Goal: Book appointment/travel/reservation

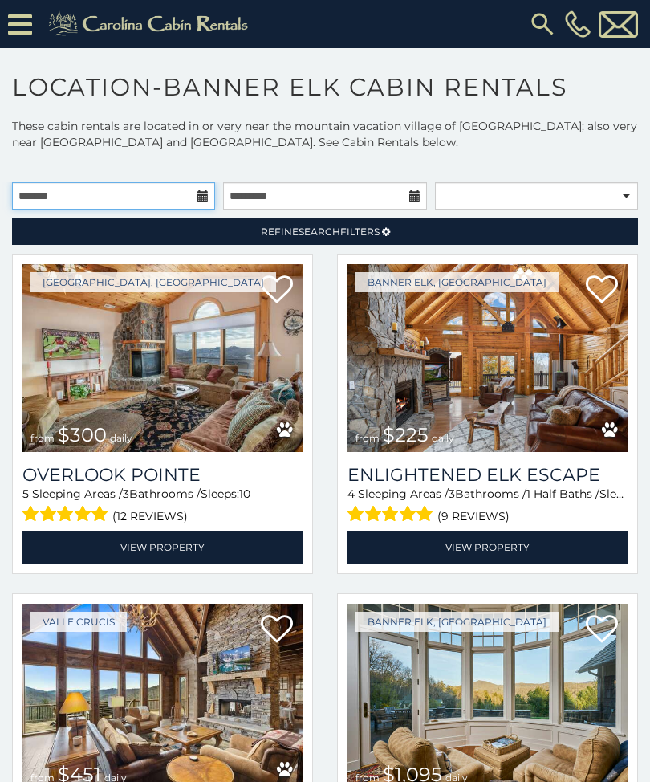
click at [195, 192] on input "text" at bounding box center [113, 195] width 203 height 27
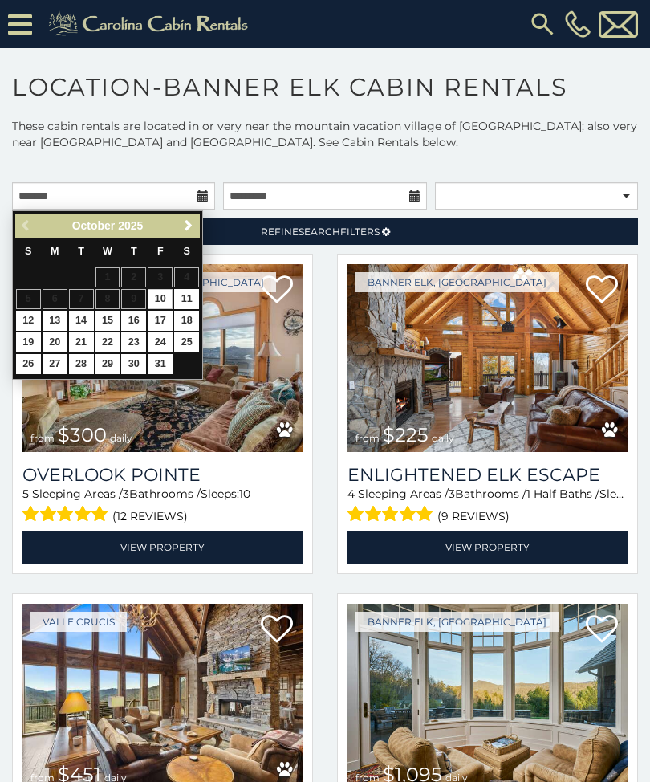
click at [193, 229] on span "Next" at bounding box center [188, 225] width 13 height 13
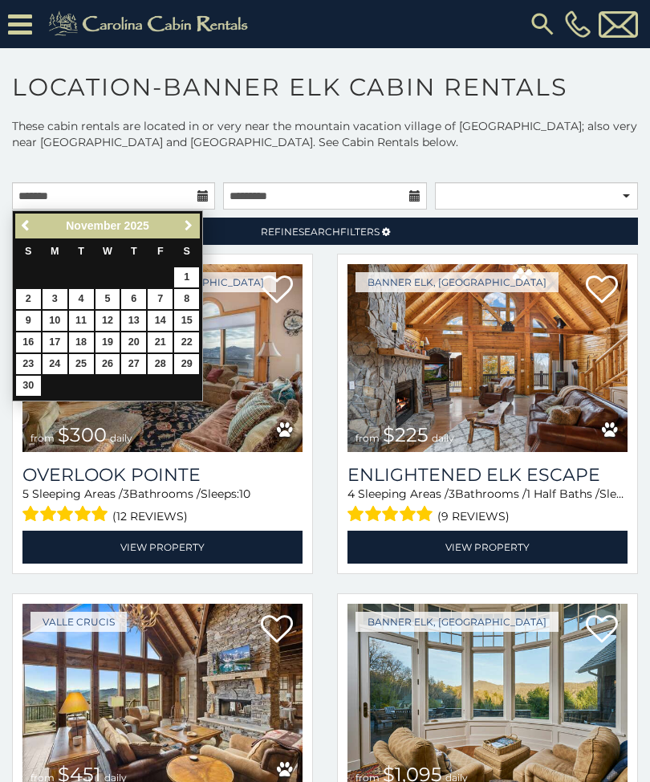
click at [192, 227] on span "Next" at bounding box center [188, 225] width 13 height 13
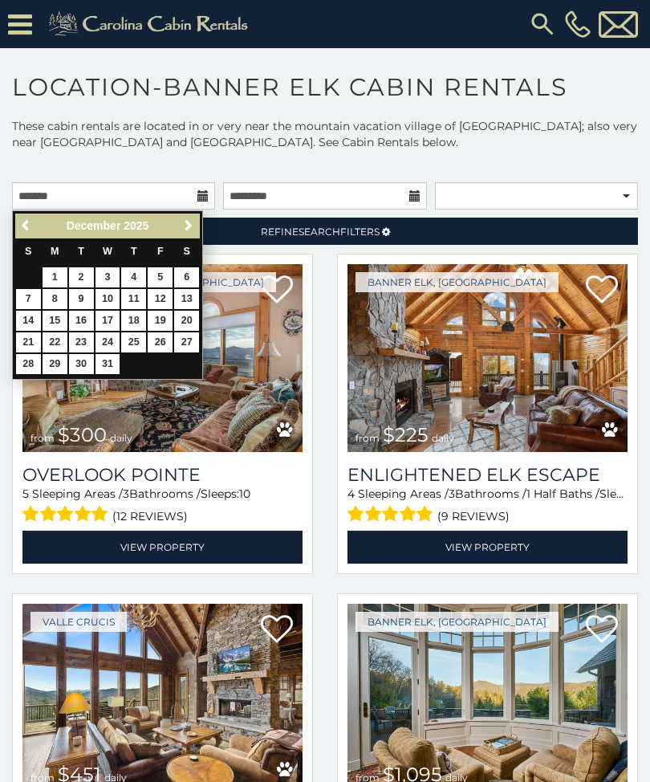
click at [140, 294] on link "11" at bounding box center [133, 299] width 25 height 20
type input "**********"
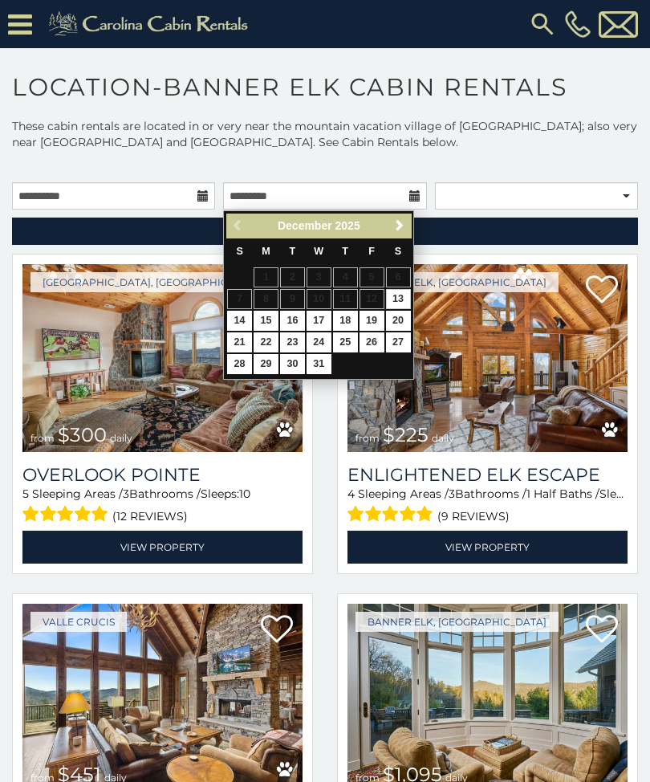
click at [237, 318] on link "14" at bounding box center [239, 321] width 25 height 20
type input "**********"
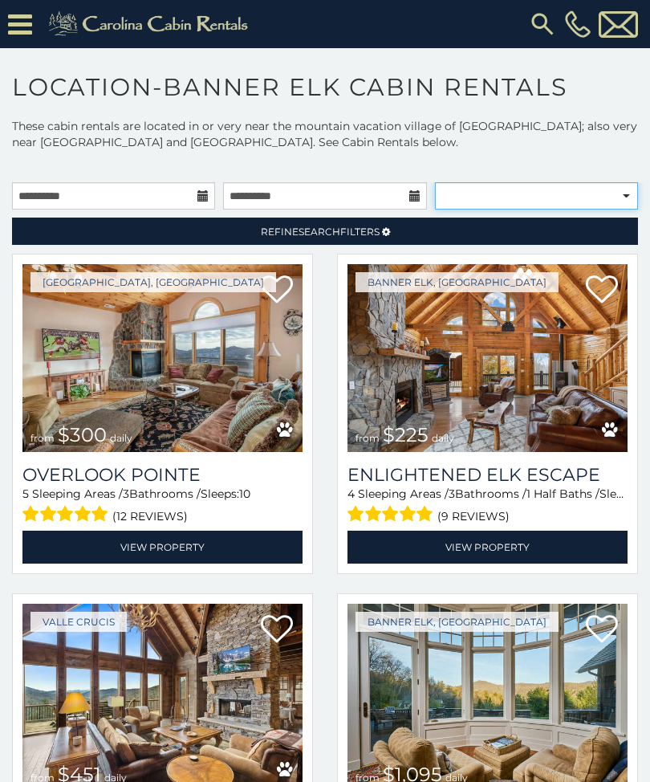
click at [617, 197] on select "**********" at bounding box center [536, 195] width 203 height 27
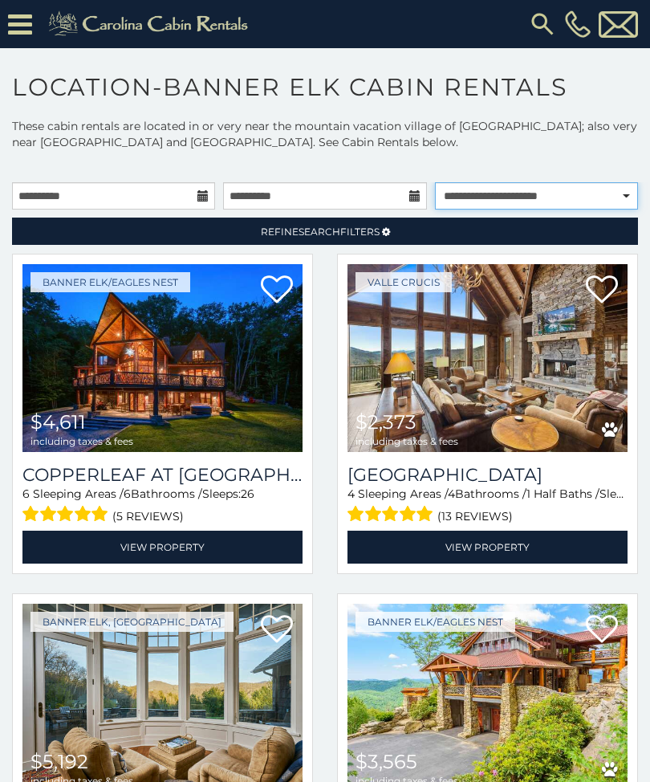
click at [617, 198] on select "**********" at bounding box center [536, 195] width 203 height 27
select select "******"
click at [390, 240] on link "Refine Search Filters" at bounding box center [325, 231] width 626 height 27
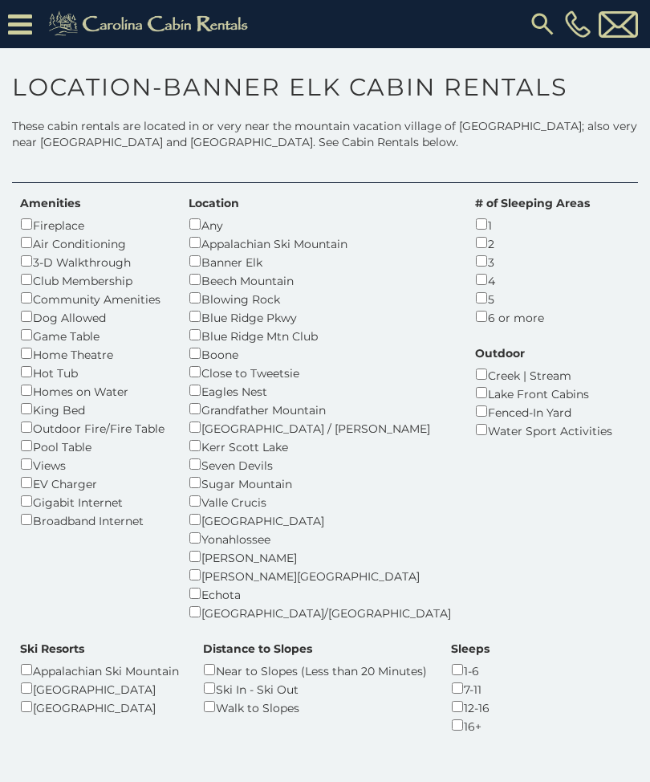
scroll to position [60, 0]
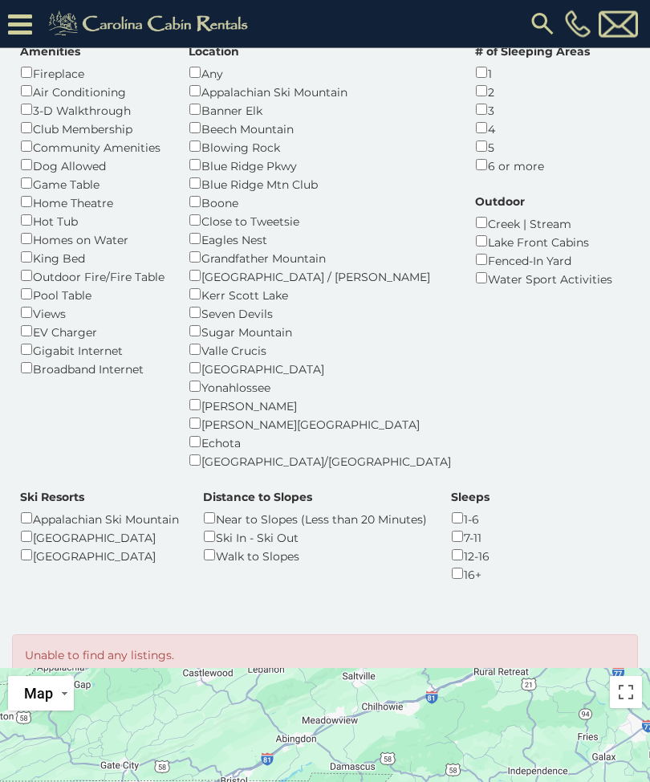
scroll to position [170, 0]
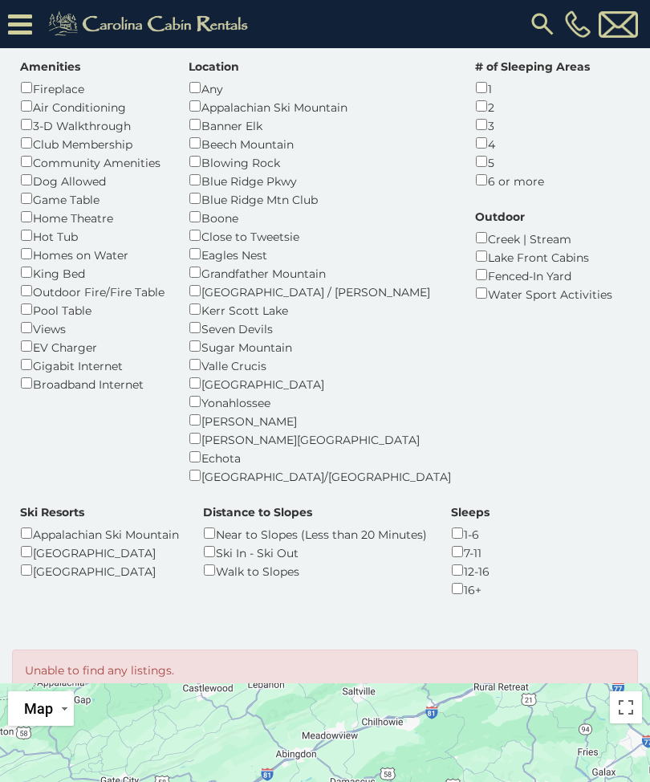
click at [475, 229] on div "Creek | Stream" at bounding box center [543, 238] width 137 height 18
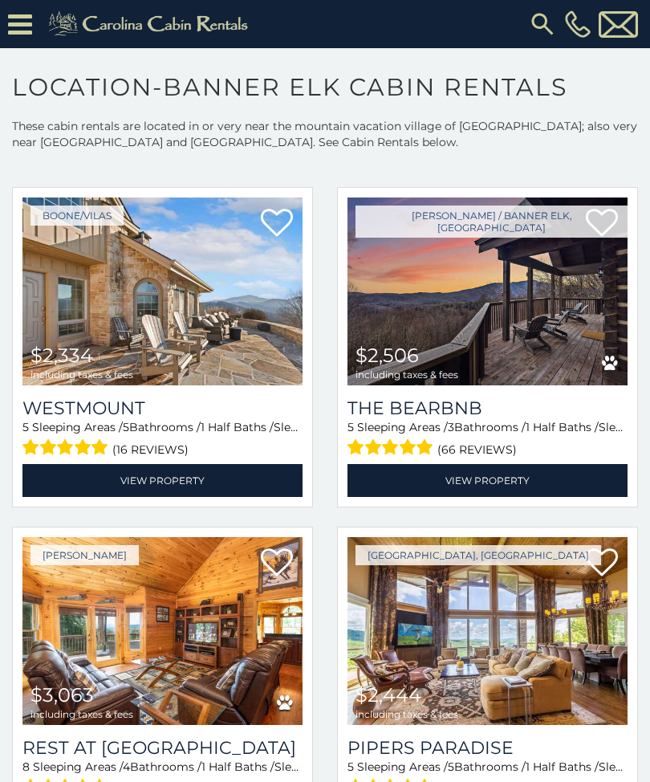
scroll to position [659, 0]
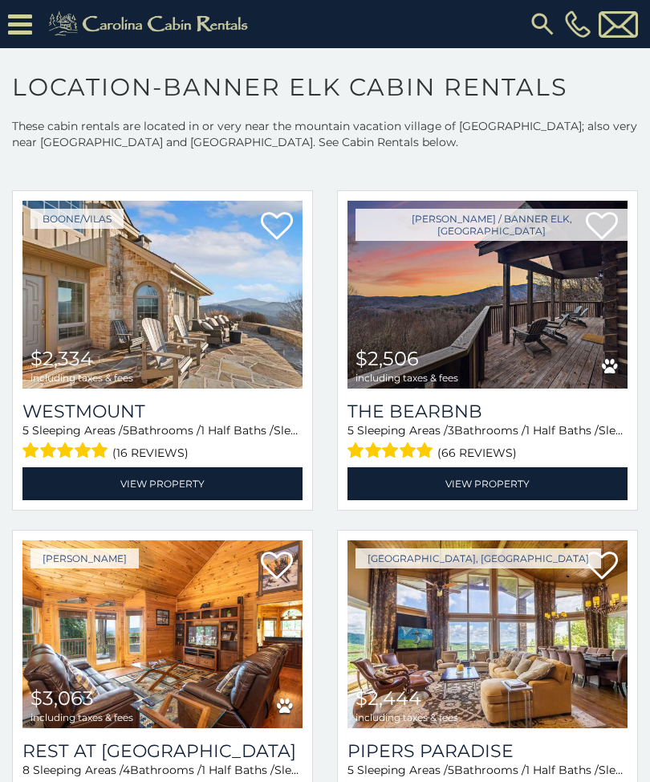
click at [214, 285] on img at bounding box center [162, 295] width 280 height 188
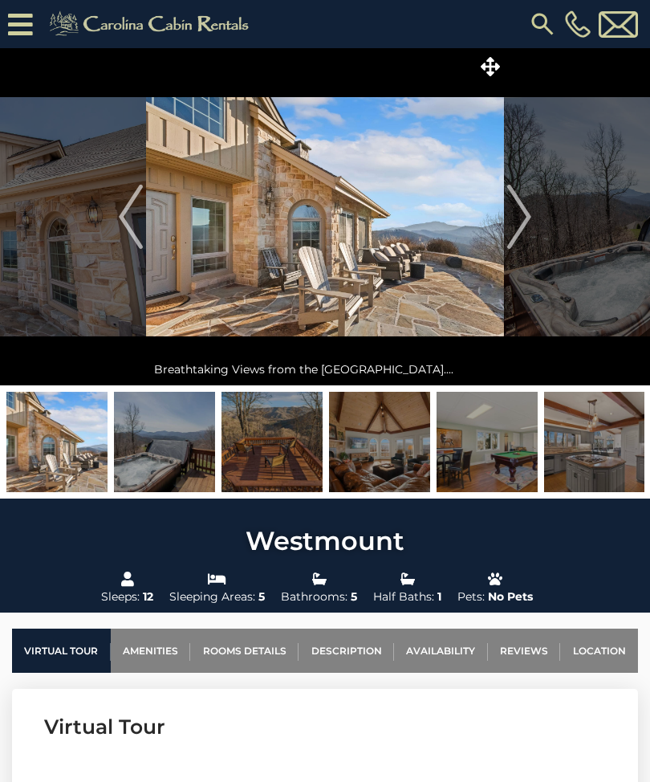
click at [524, 222] on img "Next" at bounding box center [520, 217] width 24 height 64
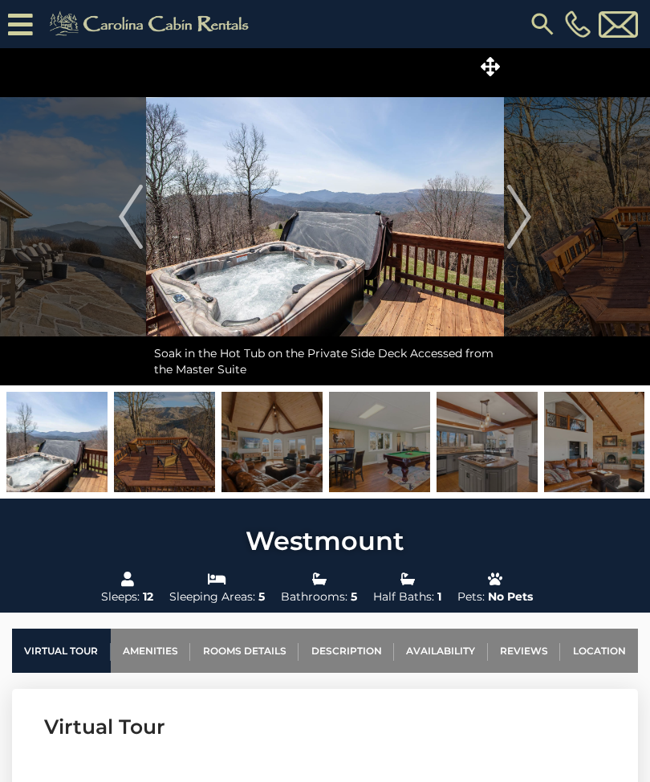
click at [528, 226] on img "Next" at bounding box center [520, 217] width 24 height 64
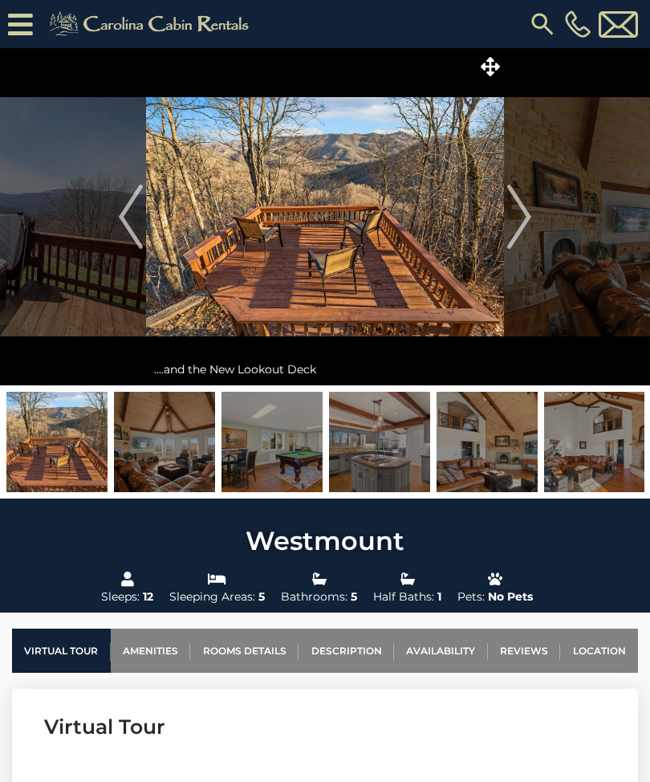
click at [528, 226] on img "Next" at bounding box center [520, 217] width 24 height 64
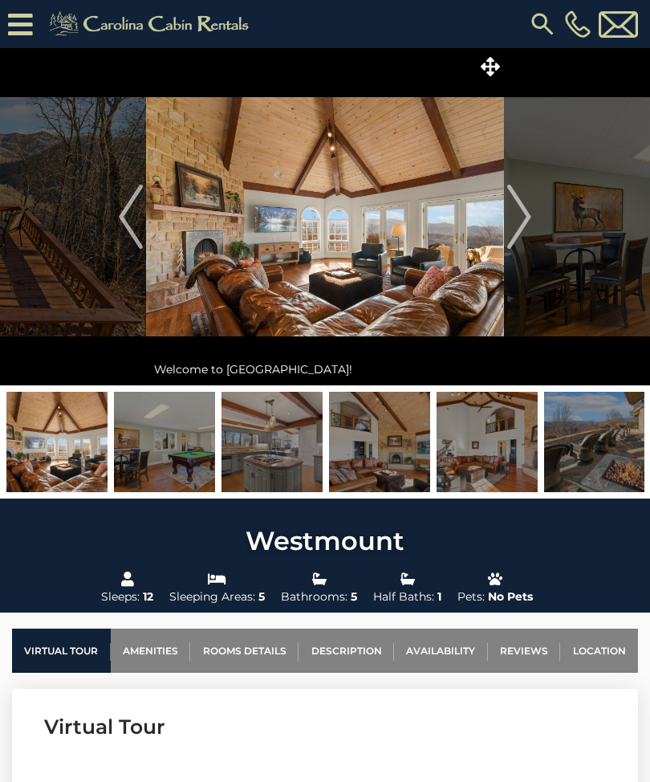
click at [524, 228] on img "Next" at bounding box center [520, 217] width 24 height 64
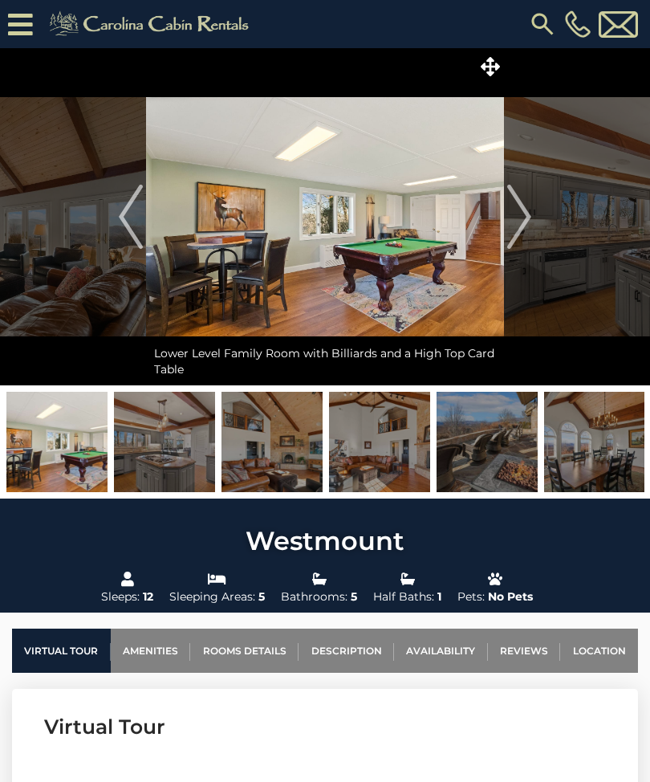
click at [526, 228] on img "Next" at bounding box center [520, 217] width 24 height 64
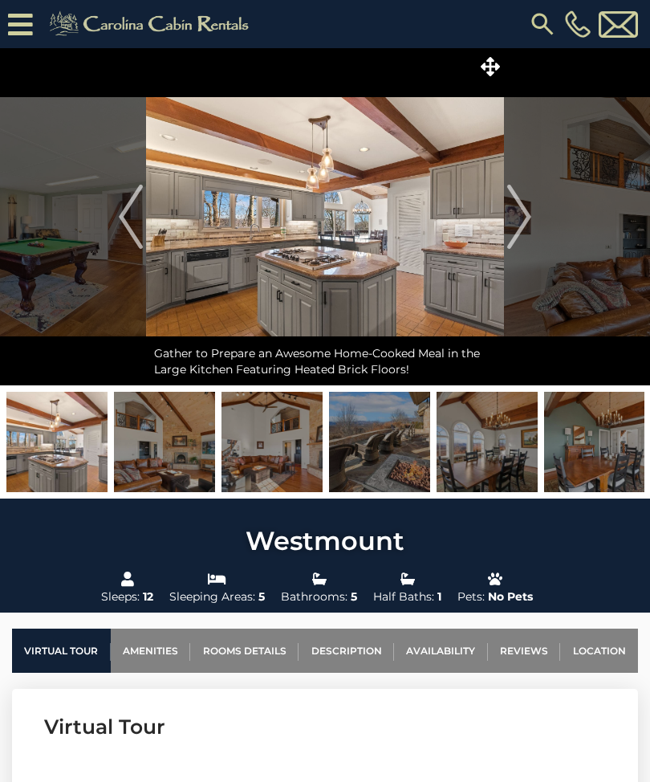
click at [526, 228] on img "Next" at bounding box center [520, 217] width 24 height 64
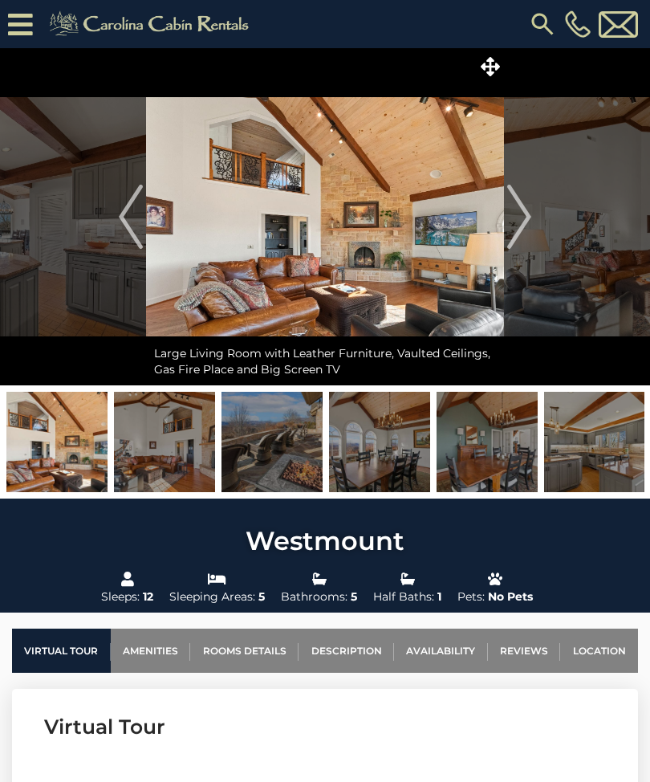
click at [524, 230] on img "Next" at bounding box center [520, 217] width 24 height 64
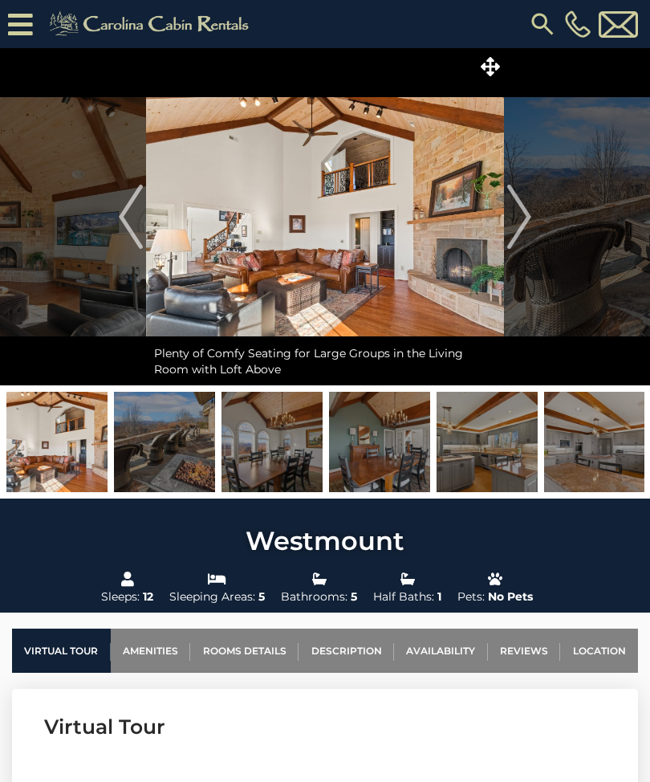
click at [524, 230] on img "Next" at bounding box center [520, 217] width 24 height 64
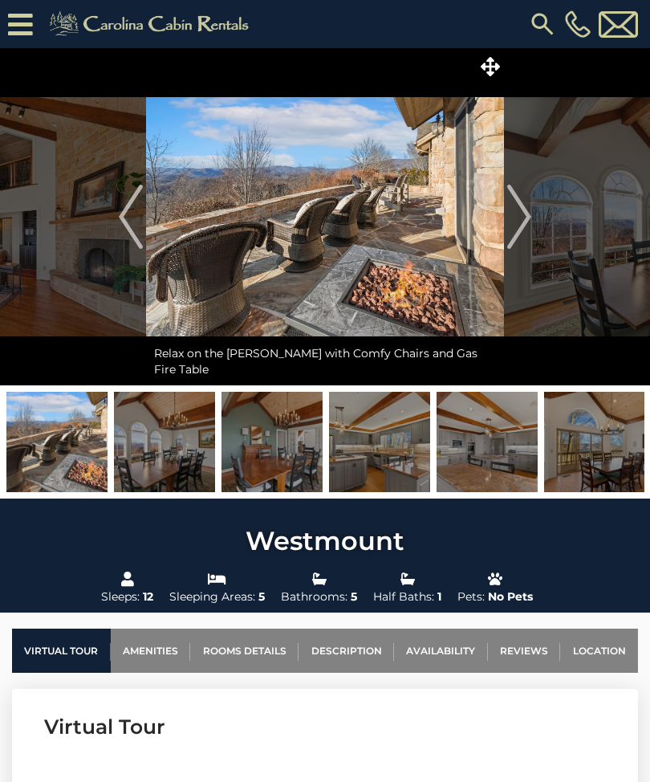
click at [526, 230] on img "Next" at bounding box center [520, 217] width 24 height 64
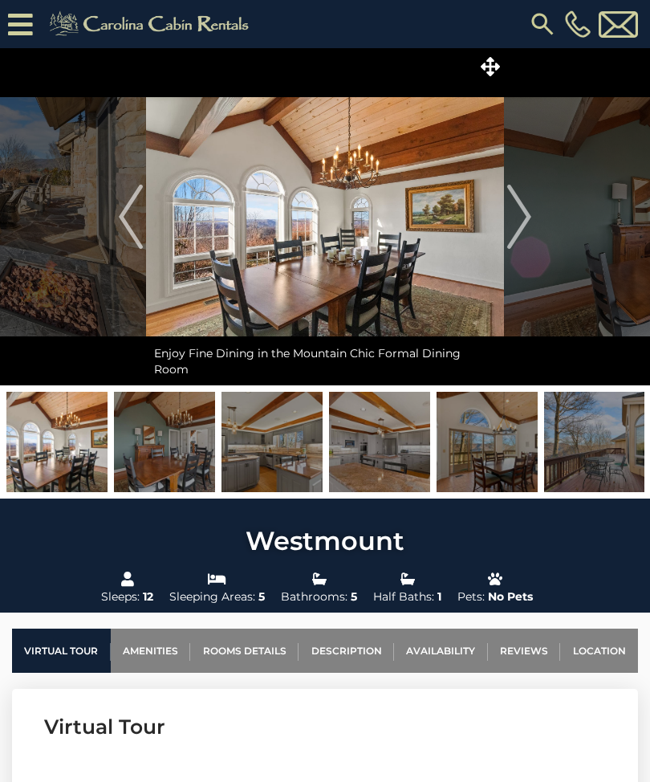
click at [524, 230] on img "Next" at bounding box center [520, 217] width 24 height 64
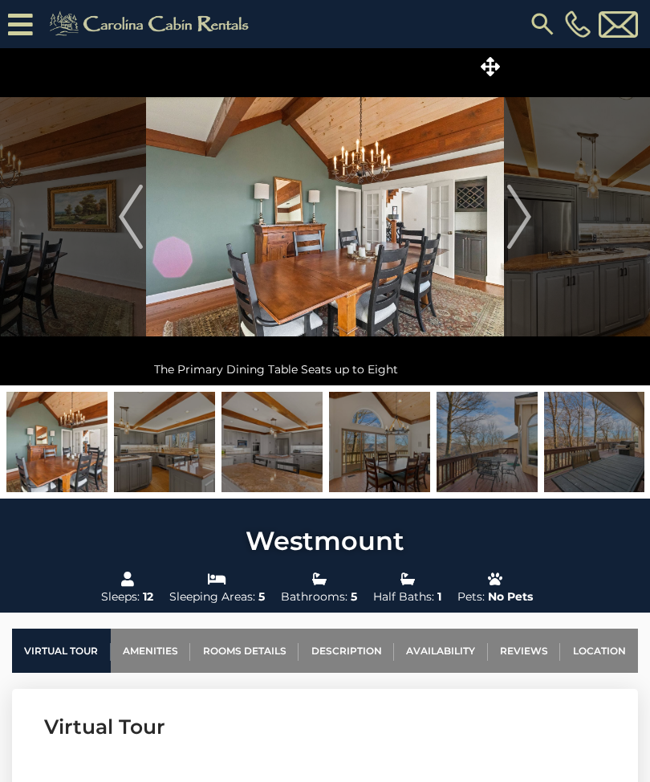
click at [121, 223] on img "Previous" at bounding box center [131, 217] width 24 height 64
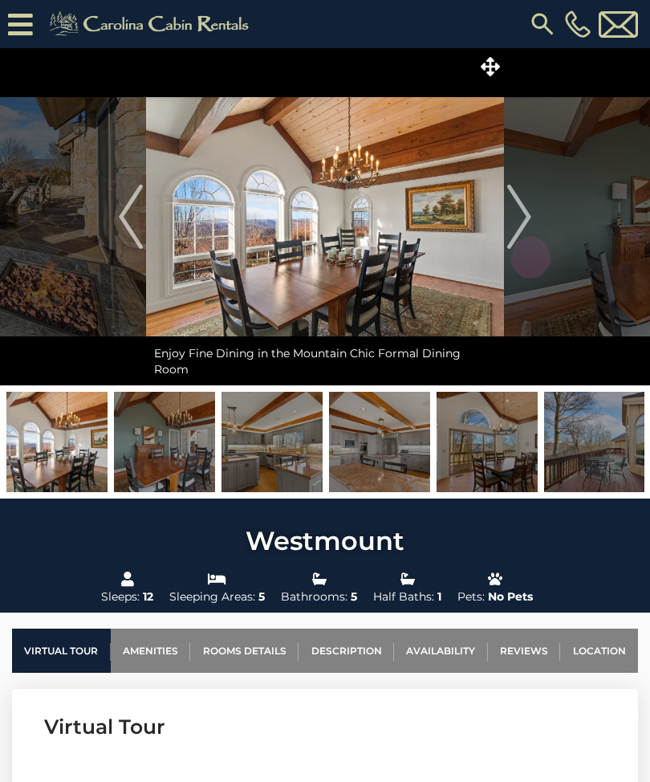
click at [124, 239] on img "Previous" at bounding box center [131, 217] width 24 height 64
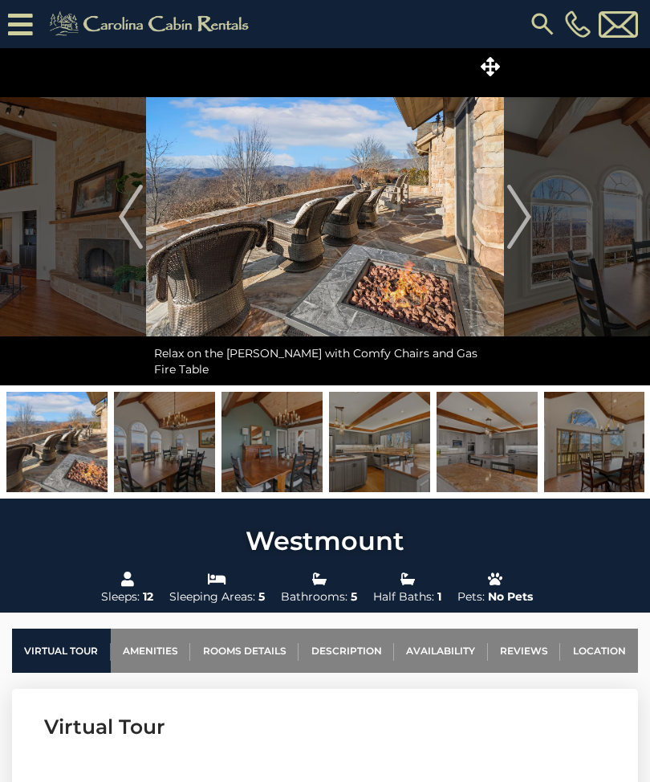
click at [522, 238] on img "Next" at bounding box center [520, 217] width 24 height 64
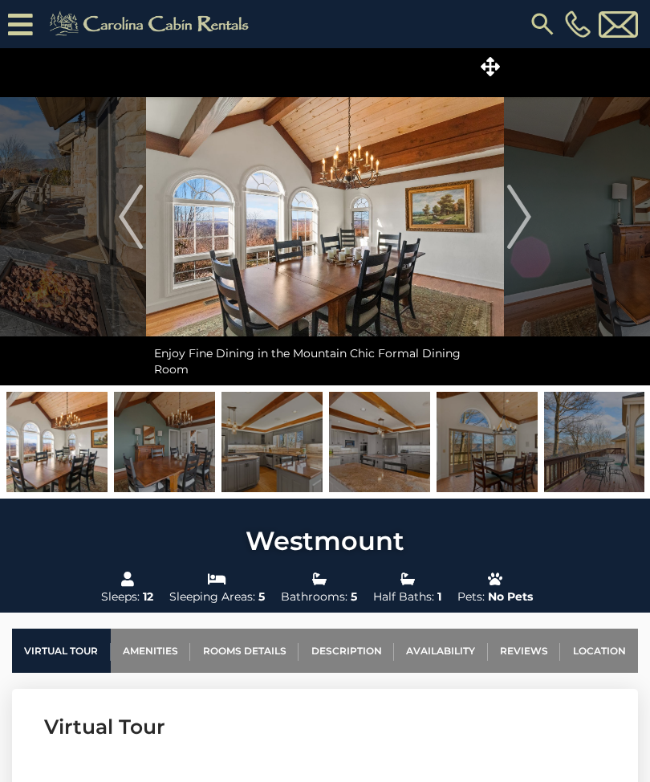
click at [517, 238] on img "Next" at bounding box center [520, 217] width 24 height 64
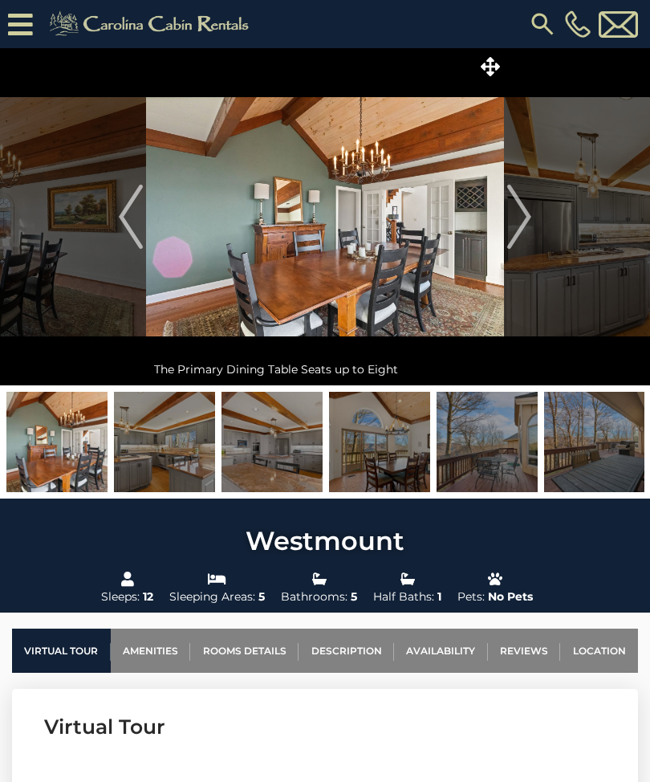
click at [520, 234] on img "Next" at bounding box center [520, 217] width 24 height 64
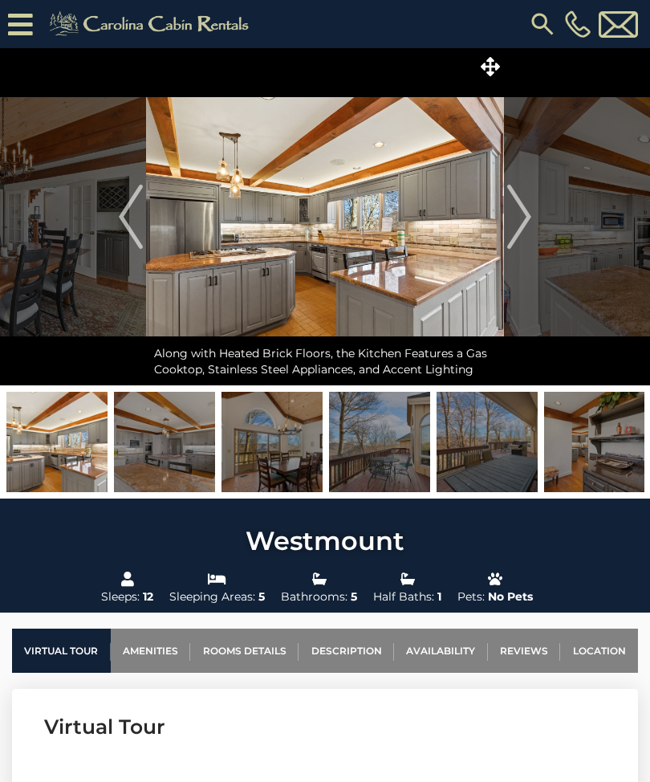
click at [529, 226] on img "Next" at bounding box center [520, 217] width 24 height 64
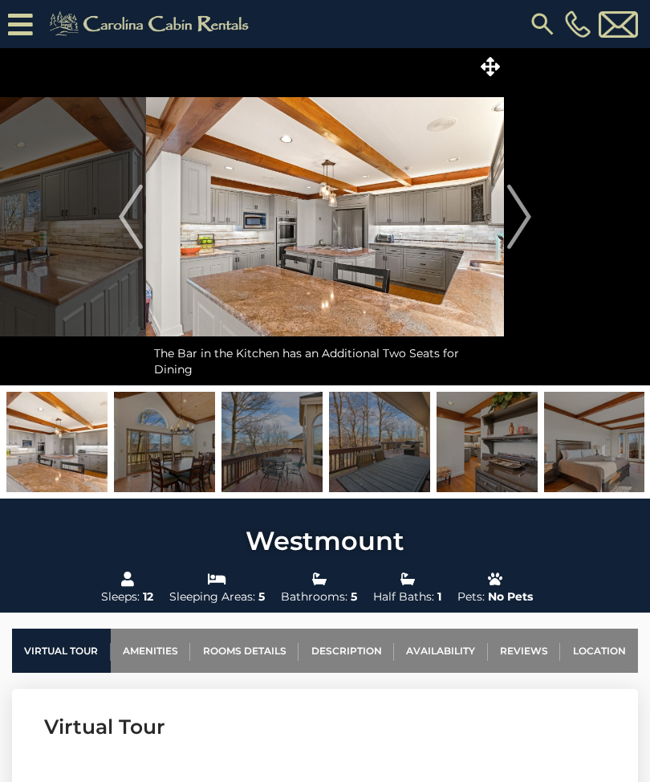
click at [521, 229] on img "Next" at bounding box center [520, 217] width 24 height 64
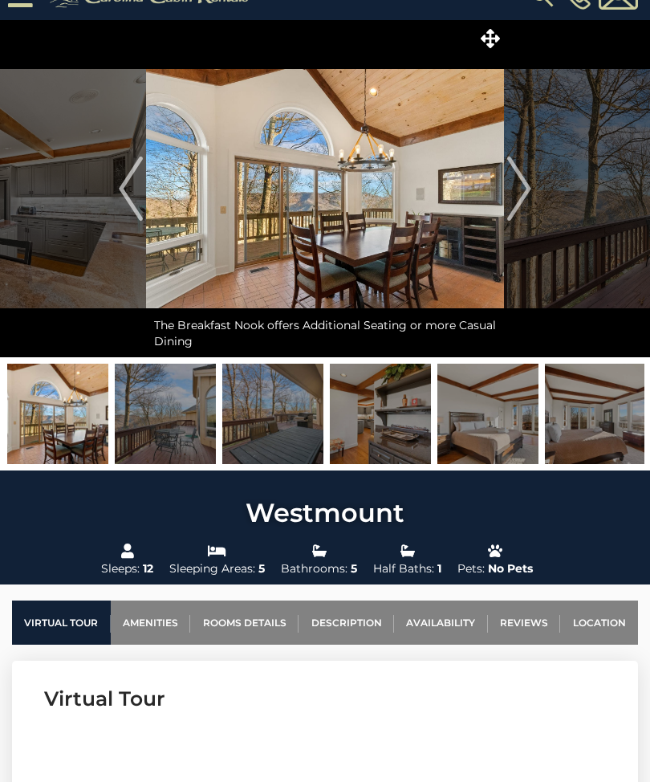
scroll to position [29, 0]
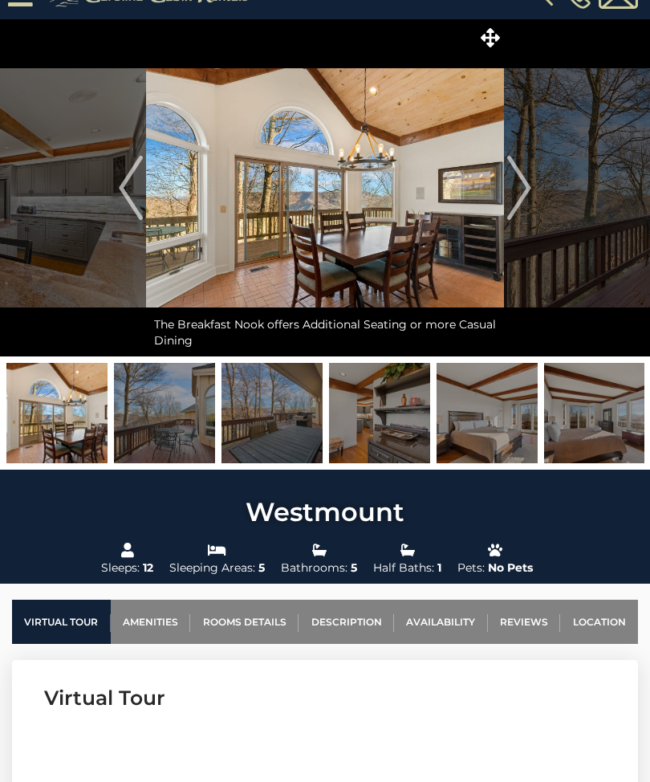
click at [476, 426] on img at bounding box center [487, 413] width 101 height 100
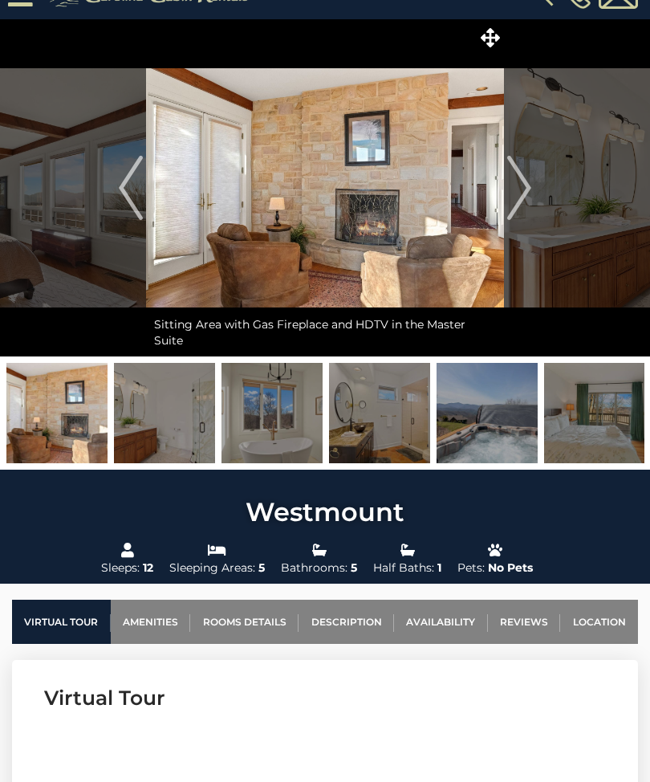
click at [594, 433] on img at bounding box center [594, 413] width 101 height 100
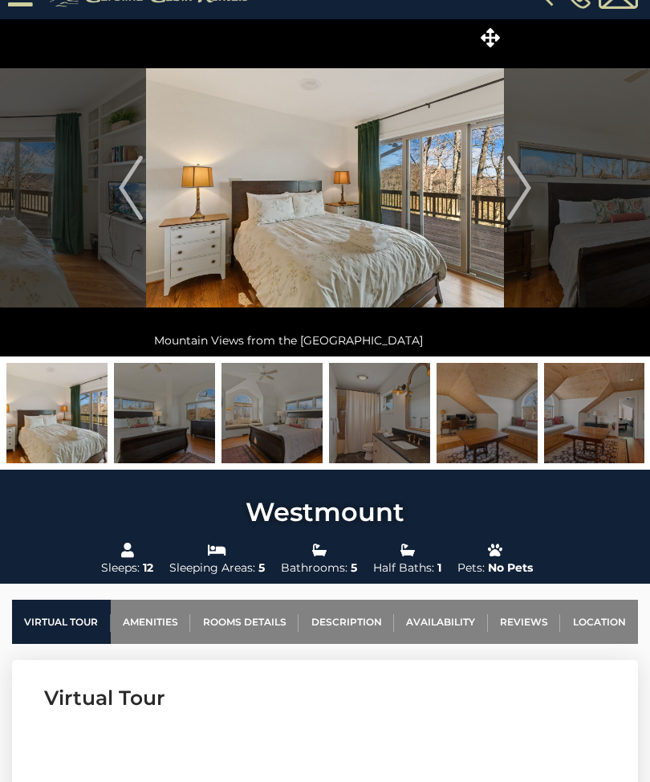
click at [441, 424] on img at bounding box center [487, 413] width 101 height 100
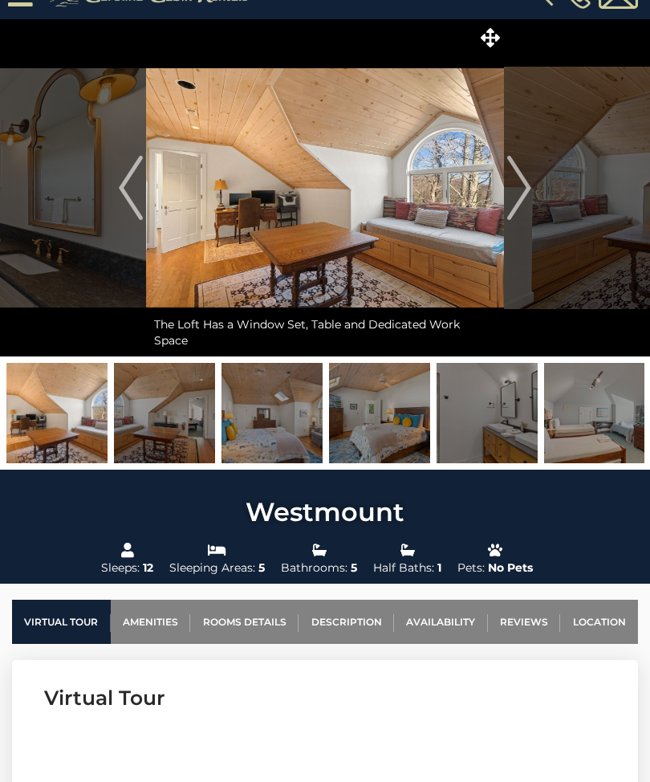
click at [285, 431] on img at bounding box center [272, 413] width 101 height 100
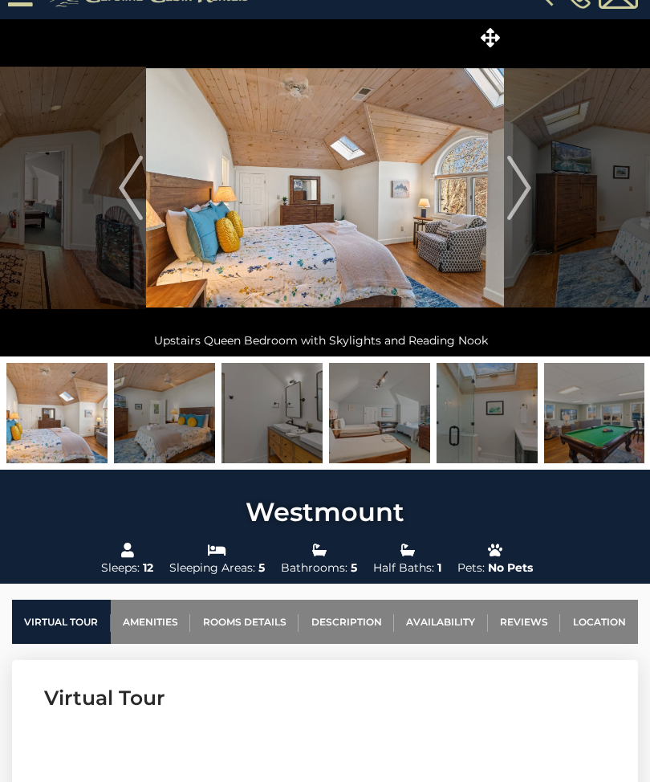
click at [385, 430] on img at bounding box center [379, 413] width 101 height 100
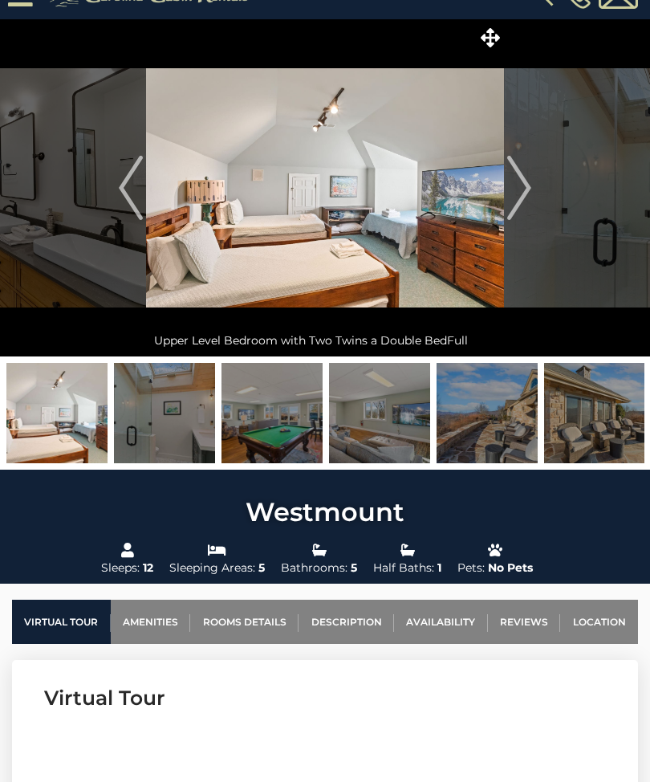
click at [512, 190] on img "Next" at bounding box center [520, 188] width 24 height 64
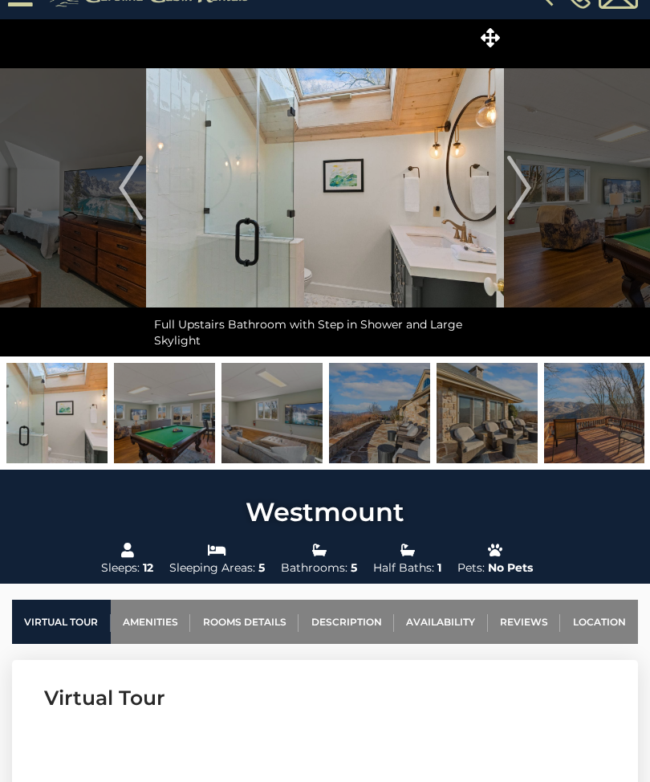
click at [516, 181] on img "Next" at bounding box center [520, 188] width 24 height 64
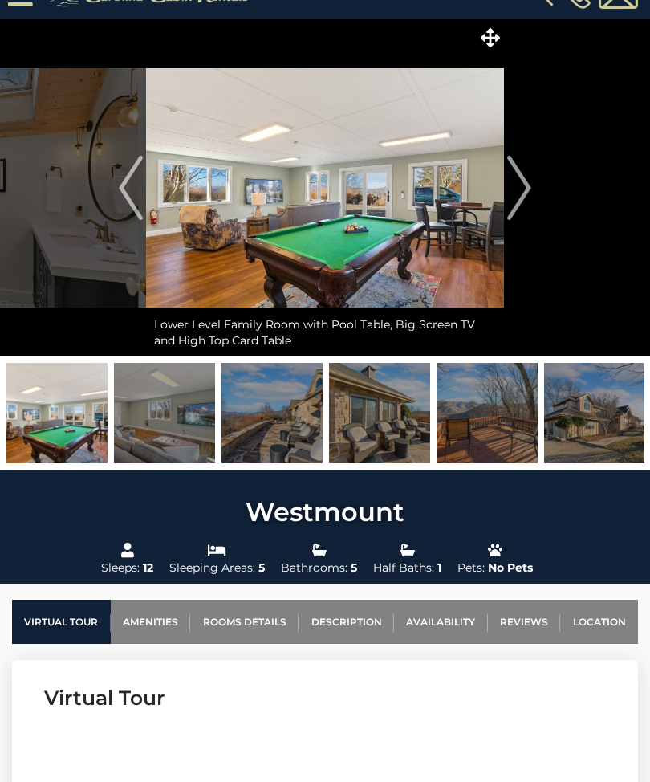
scroll to position [0, 0]
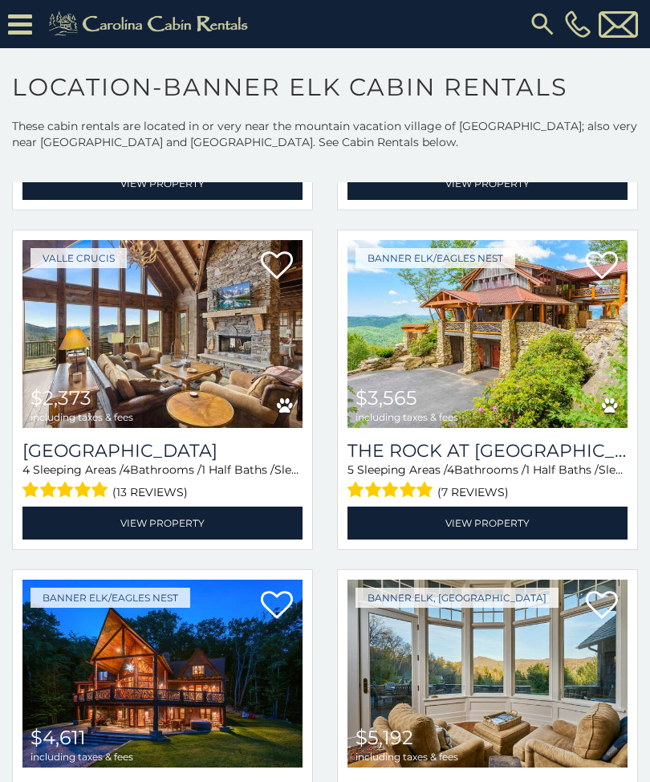
scroll to position [365, 0]
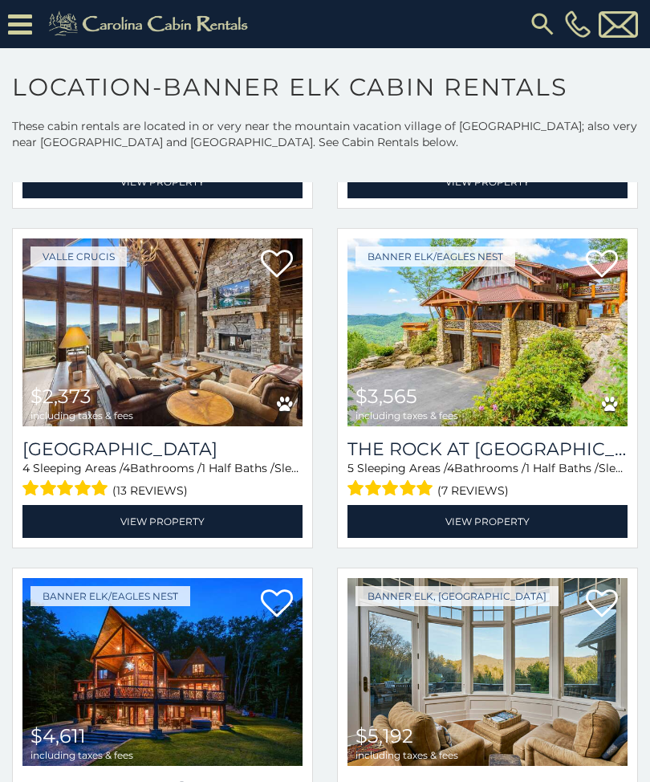
click at [539, 339] on img at bounding box center [488, 333] width 280 height 188
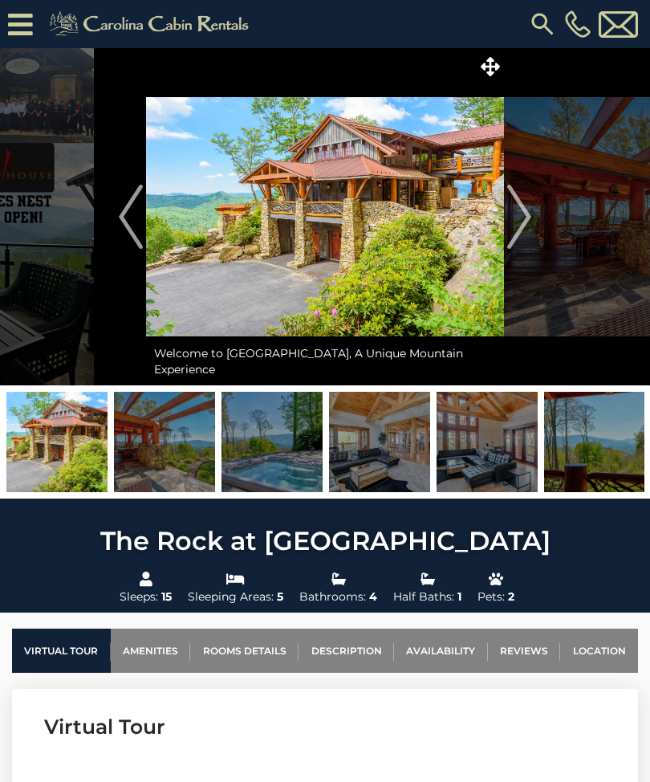
click at [194, 459] on img at bounding box center [164, 442] width 101 height 100
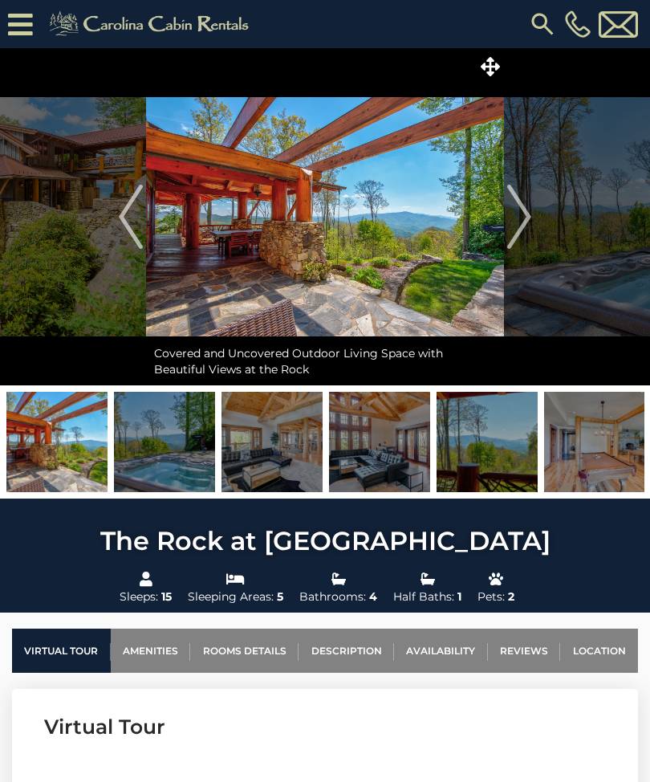
click at [532, 220] on button "Next" at bounding box center [519, 216] width 31 height 337
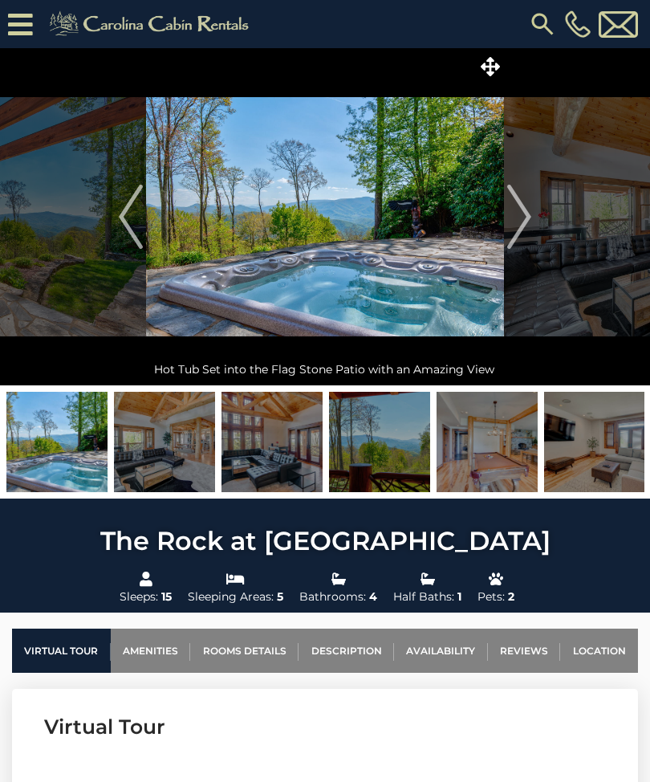
click at [528, 220] on img "Next" at bounding box center [520, 217] width 24 height 64
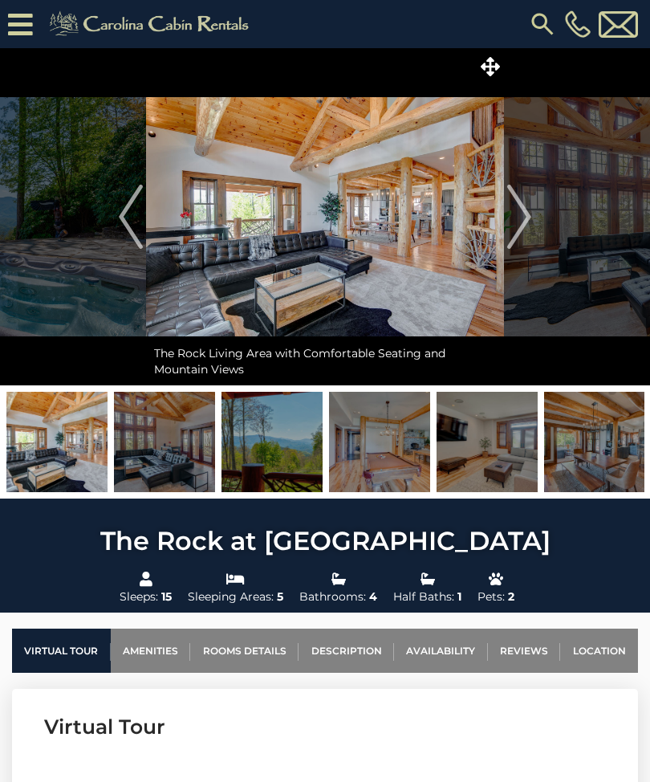
click at [530, 225] on img "Next" at bounding box center [520, 217] width 24 height 64
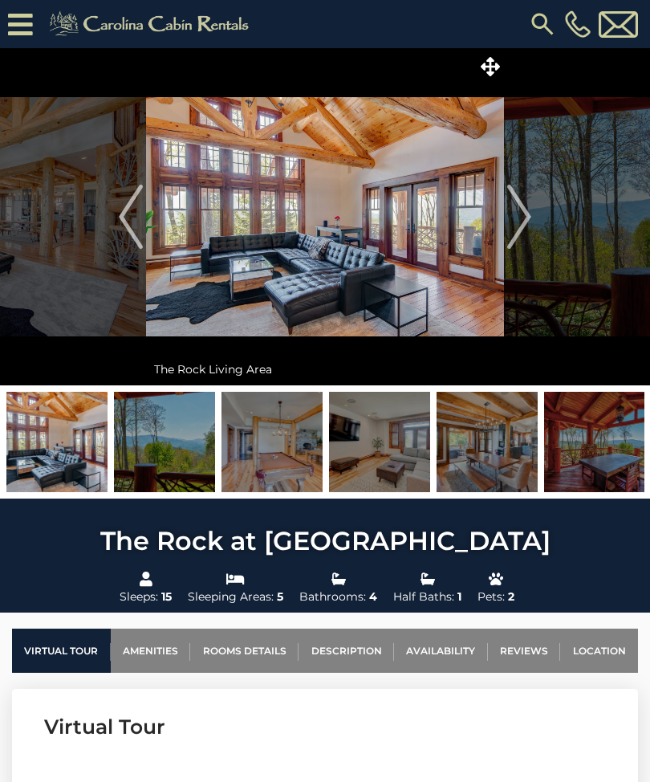
click at [524, 226] on img "Next" at bounding box center [520, 217] width 24 height 64
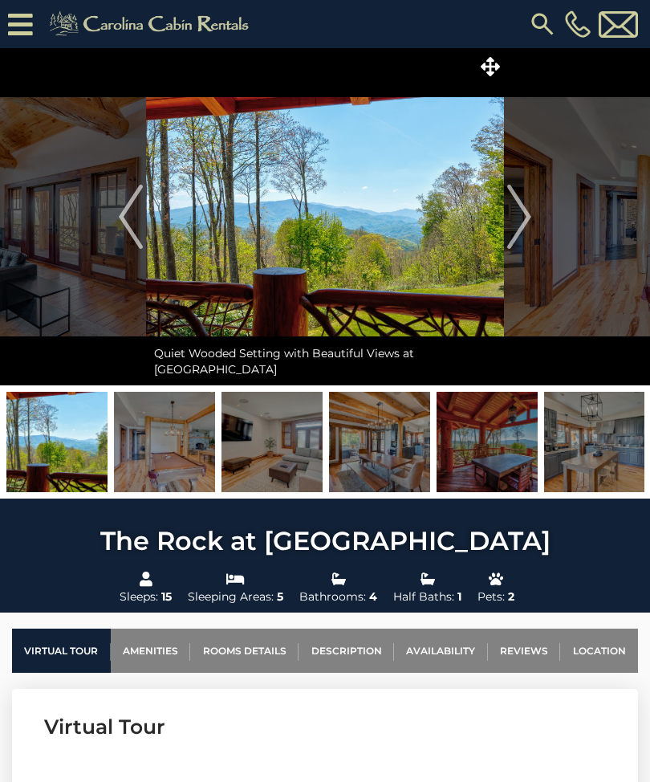
click at [526, 226] on img "Next" at bounding box center [520, 217] width 24 height 64
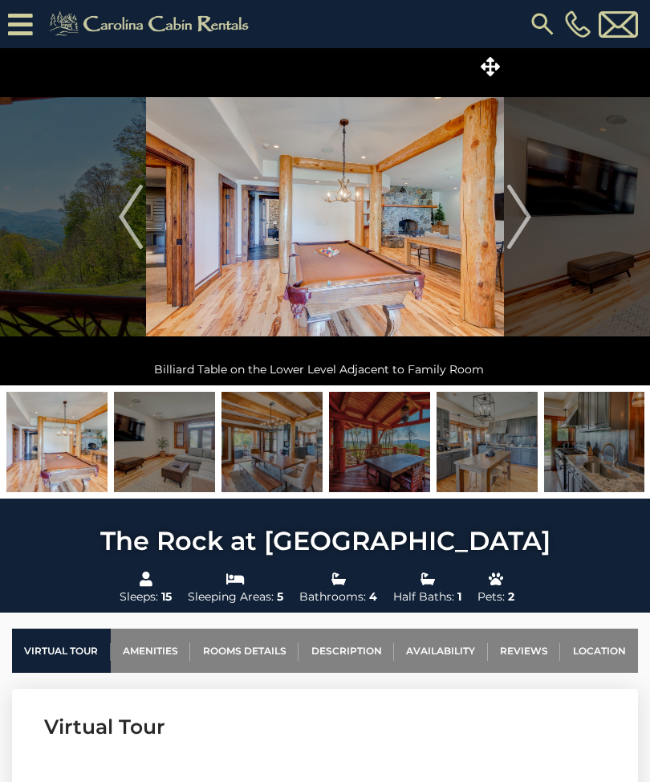
click at [524, 230] on img "Next" at bounding box center [520, 217] width 24 height 64
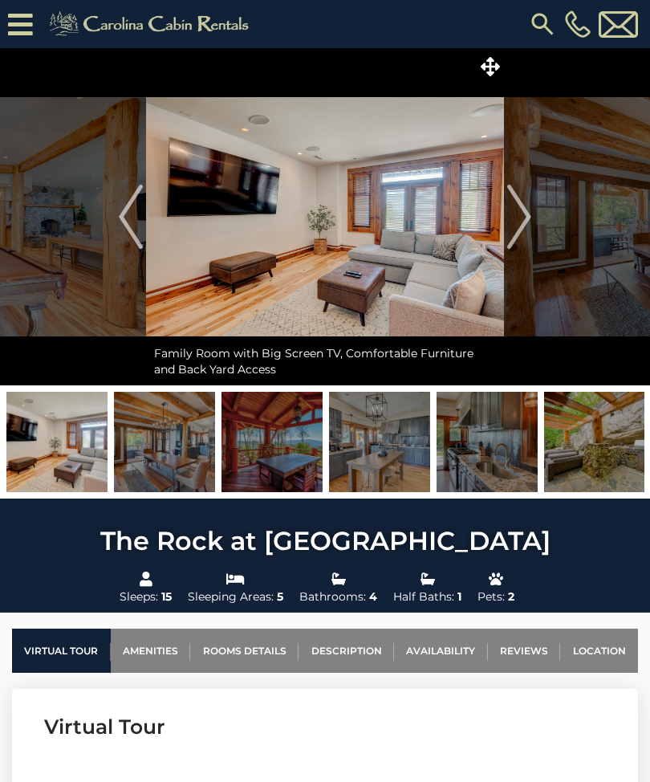
click at [524, 226] on img "Next" at bounding box center [520, 217] width 24 height 64
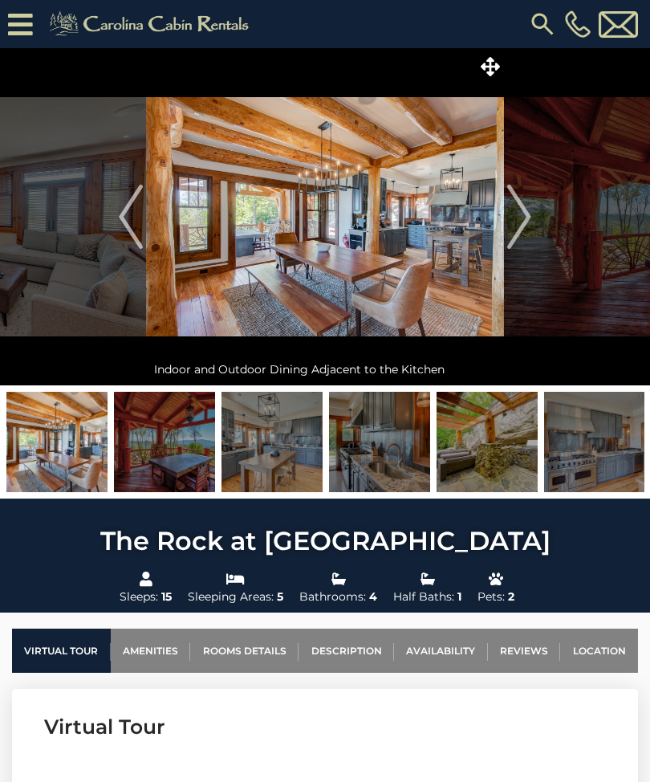
click at [521, 226] on img "Next" at bounding box center [520, 217] width 24 height 64
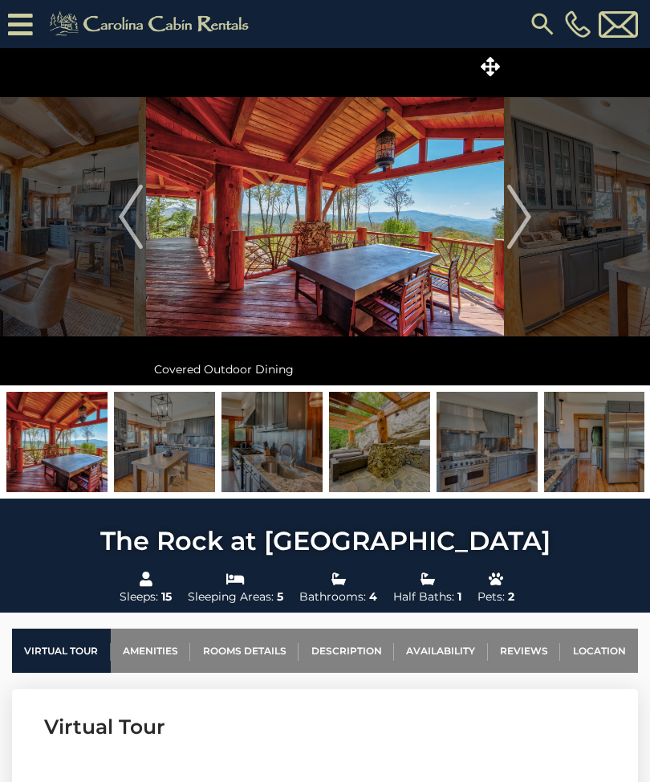
click at [529, 222] on img "Next" at bounding box center [520, 217] width 24 height 64
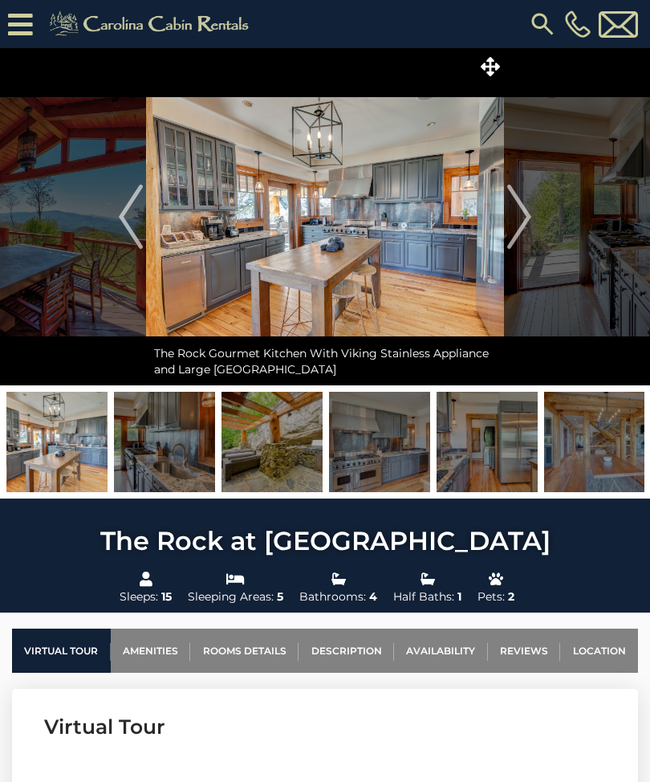
click at [530, 225] on img "Next" at bounding box center [520, 217] width 24 height 64
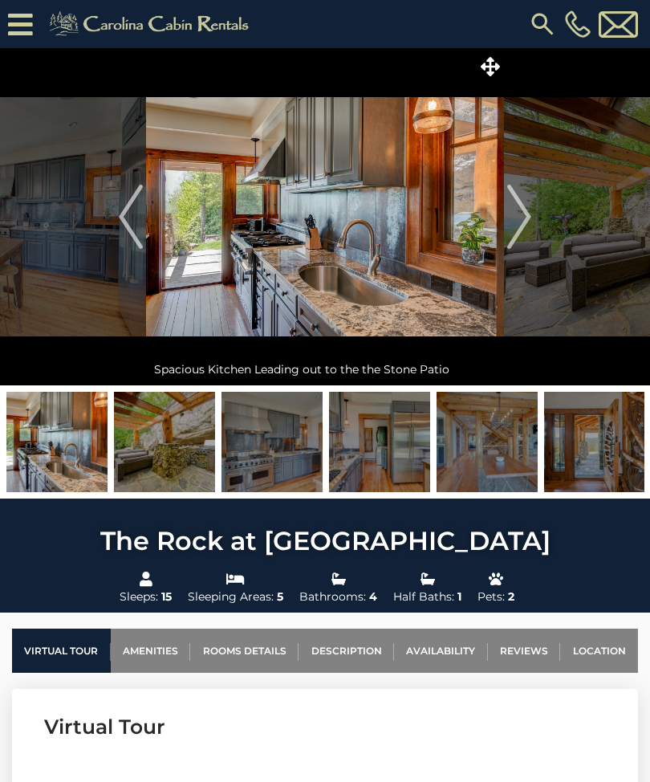
click at [528, 230] on img "Next" at bounding box center [520, 217] width 24 height 64
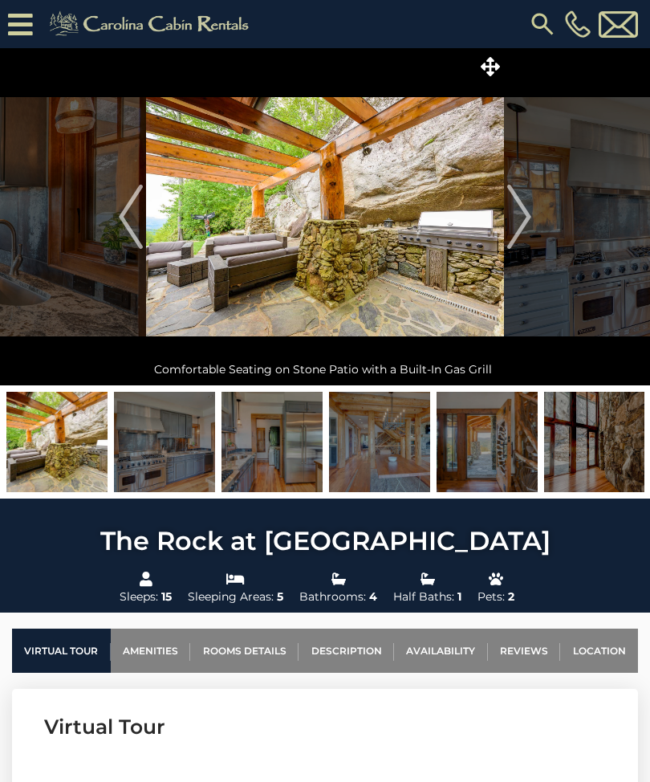
click at [526, 226] on img "Next" at bounding box center [520, 217] width 24 height 64
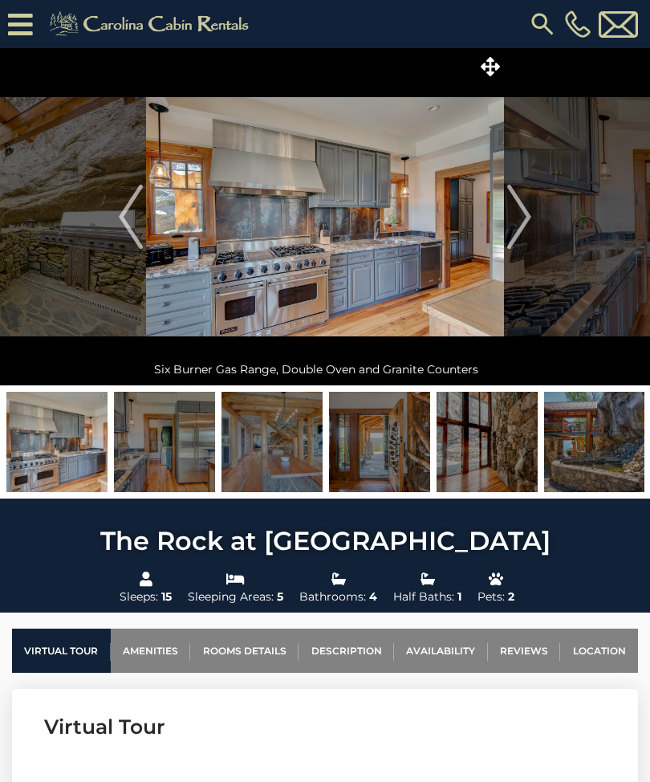
click at [524, 224] on img "Next" at bounding box center [520, 217] width 24 height 64
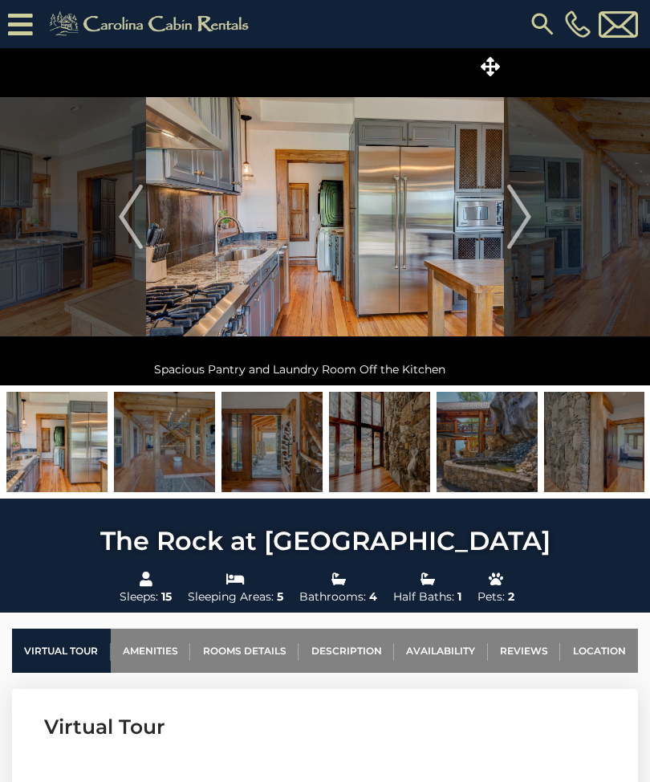
click at [524, 231] on img "Next" at bounding box center [520, 217] width 24 height 64
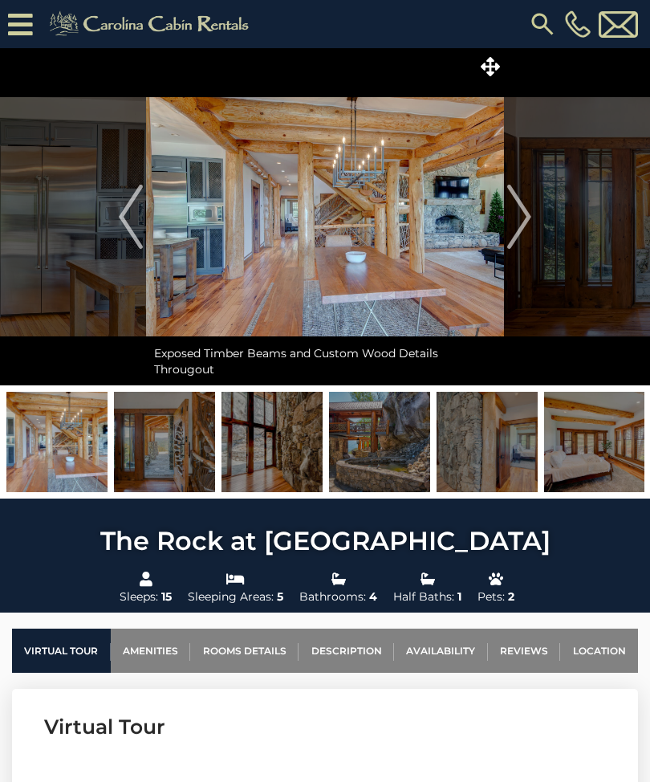
click at [525, 230] on img "Next" at bounding box center [520, 217] width 24 height 64
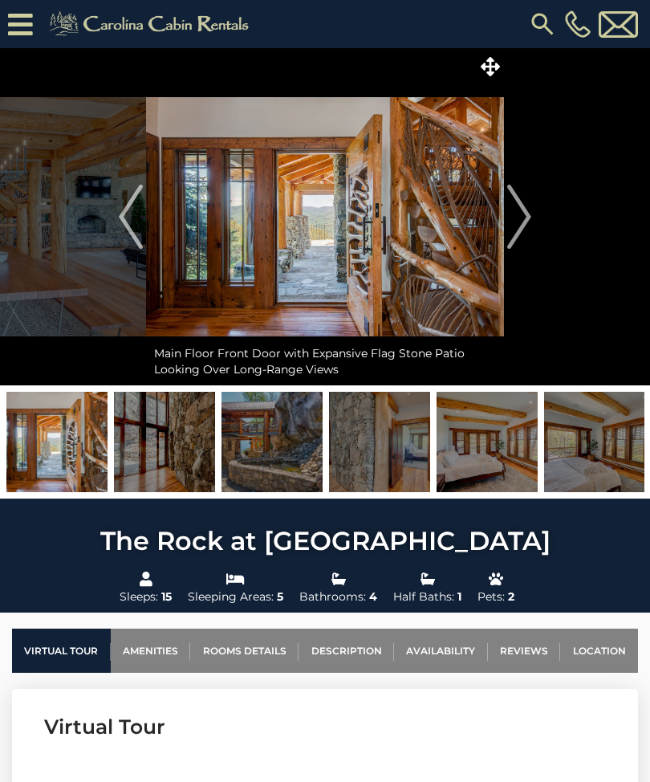
click at [526, 229] on img "Next" at bounding box center [520, 217] width 24 height 64
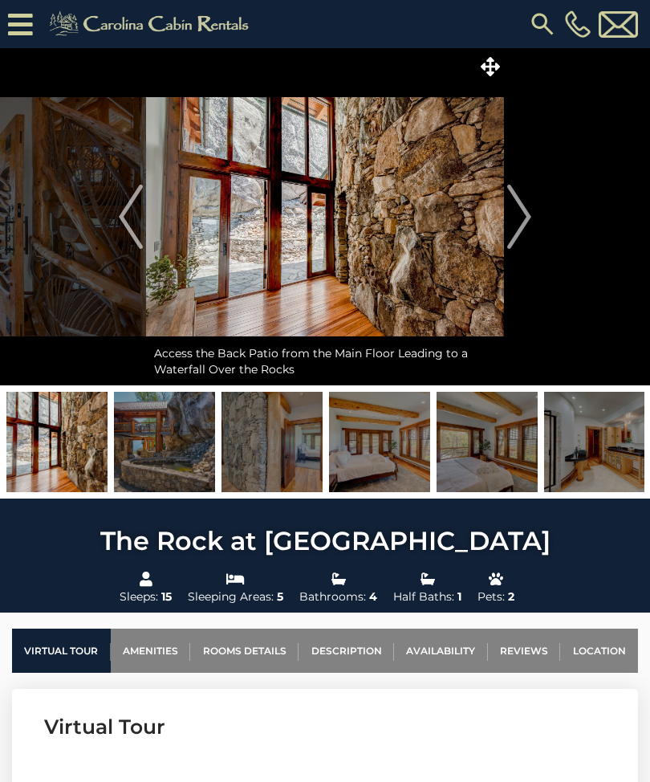
click at [528, 229] on img "Next" at bounding box center [520, 217] width 24 height 64
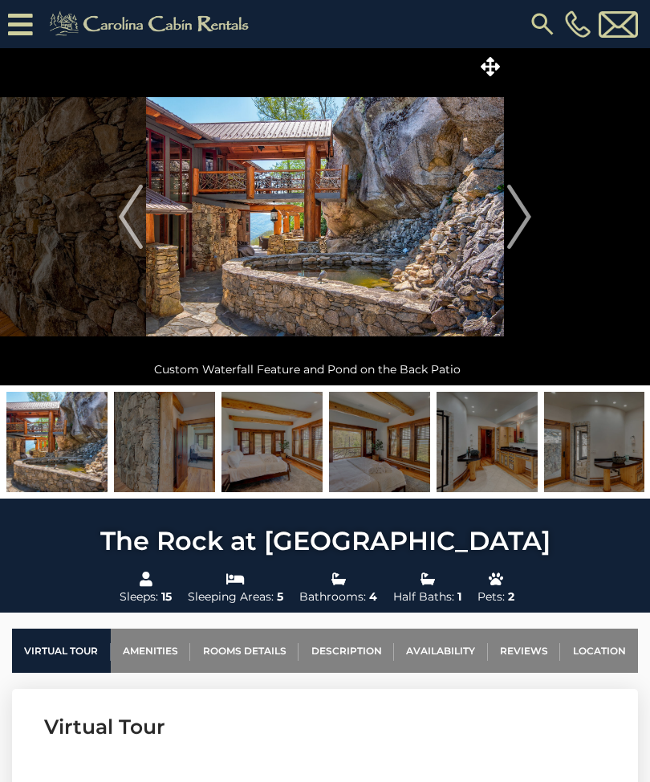
click at [528, 230] on img "Next" at bounding box center [520, 217] width 24 height 64
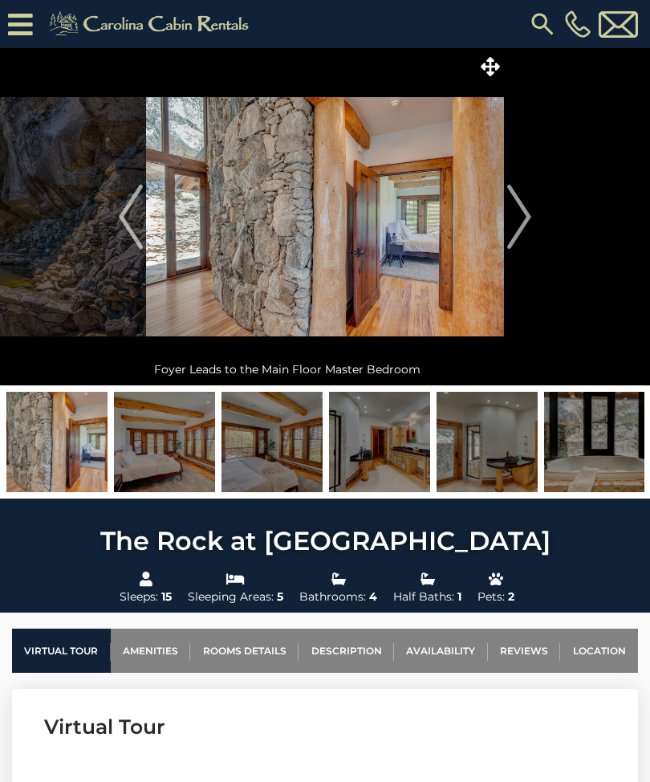
click at [528, 235] on img "Next" at bounding box center [520, 217] width 24 height 64
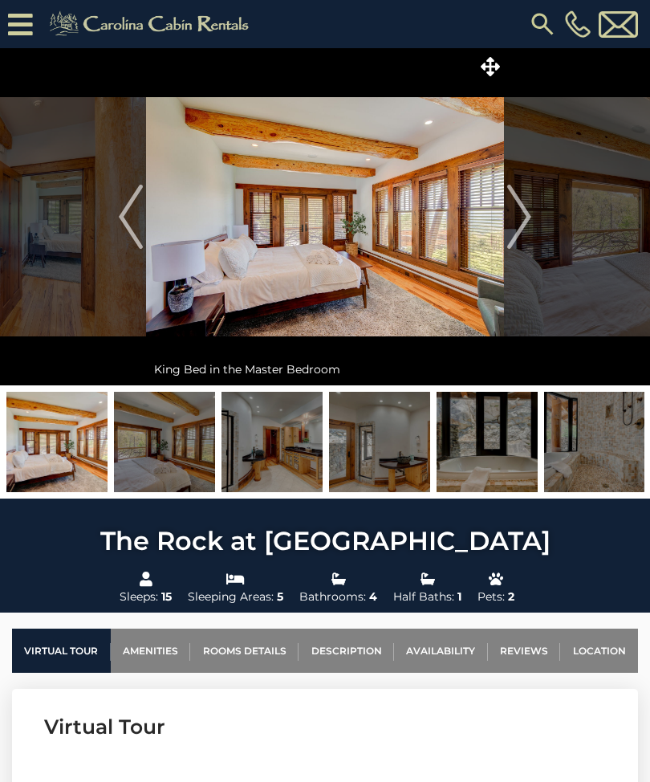
click at [532, 234] on button "Next" at bounding box center [519, 216] width 31 height 337
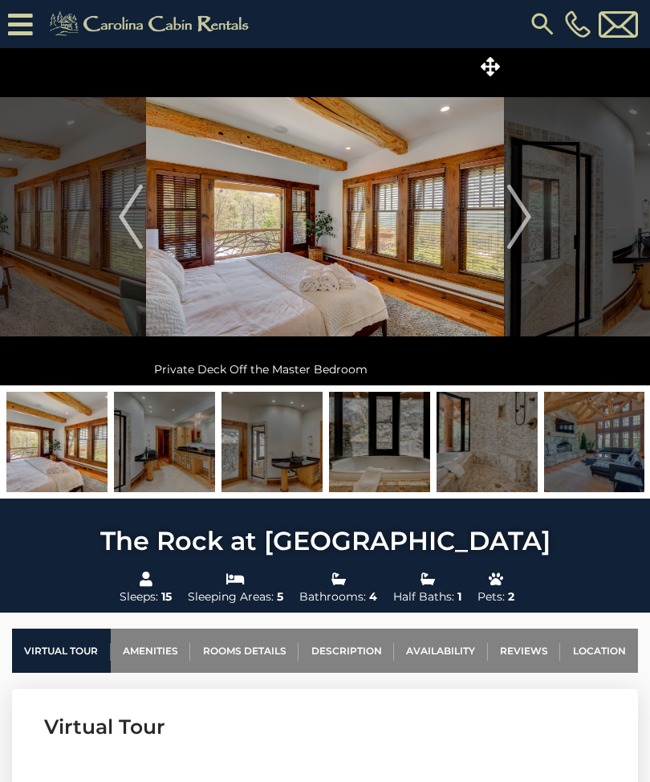
click at [528, 229] on img "Next" at bounding box center [520, 217] width 24 height 64
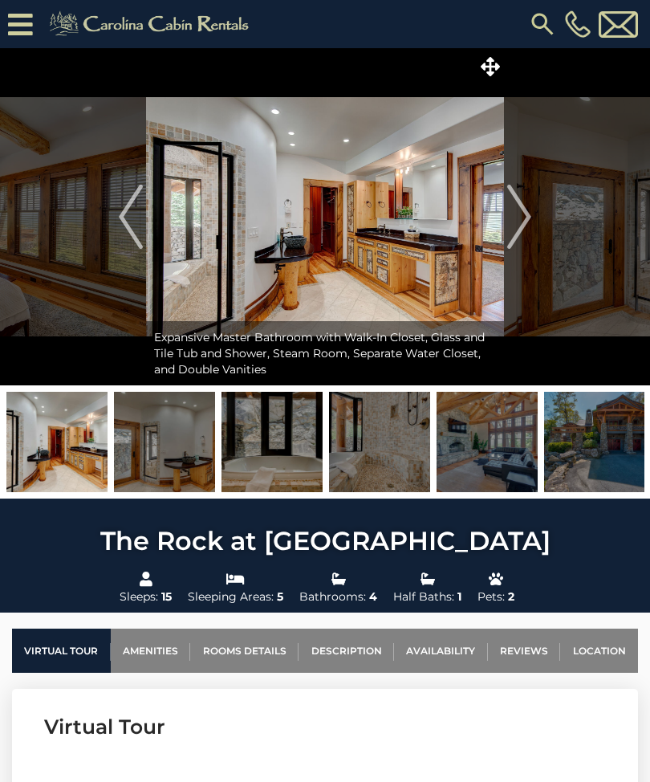
click at [528, 225] on img "Next" at bounding box center [520, 217] width 24 height 64
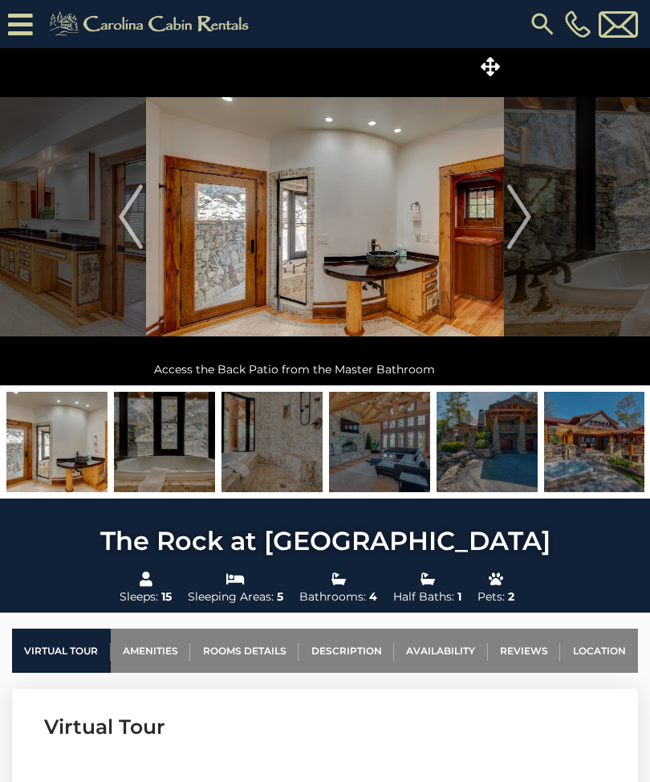
click at [529, 226] on img "Next" at bounding box center [520, 217] width 24 height 64
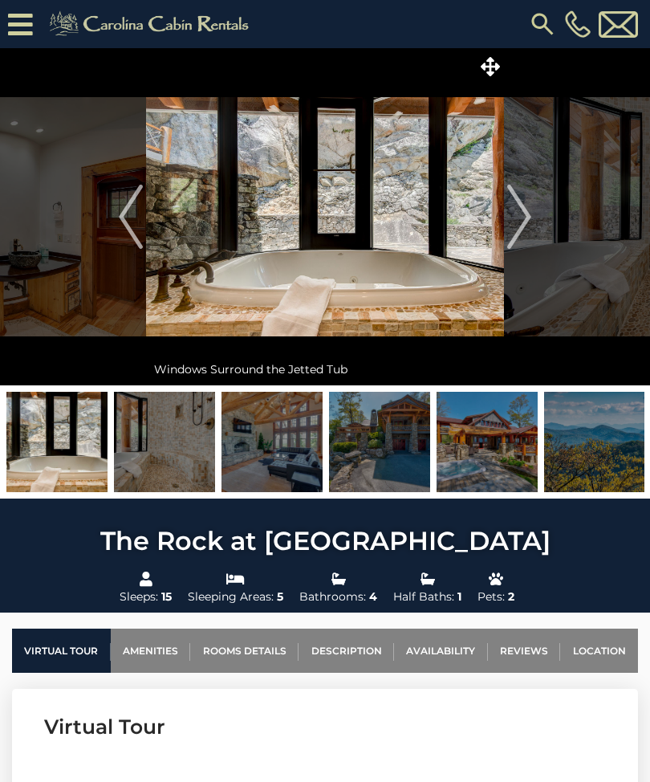
click at [528, 216] on img "Next" at bounding box center [520, 217] width 24 height 64
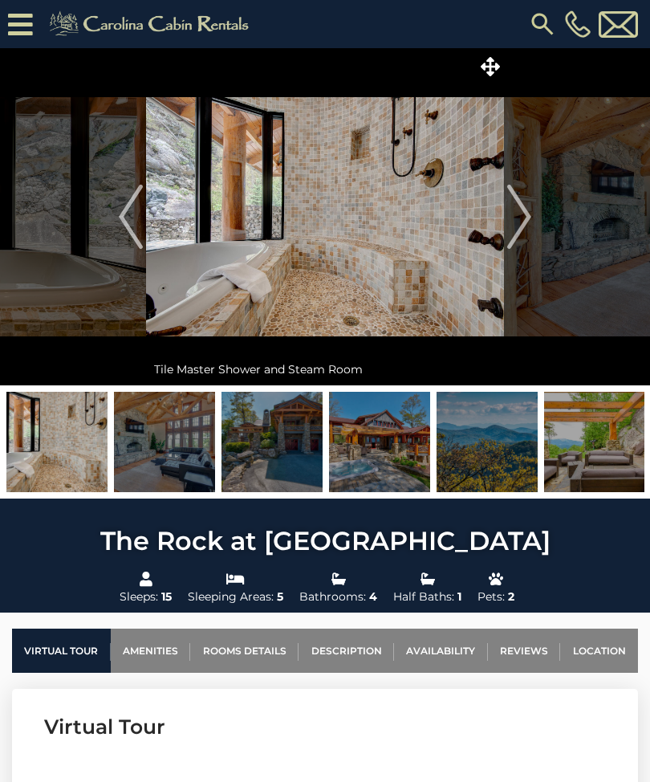
click at [532, 221] on button "Next" at bounding box center [519, 216] width 31 height 337
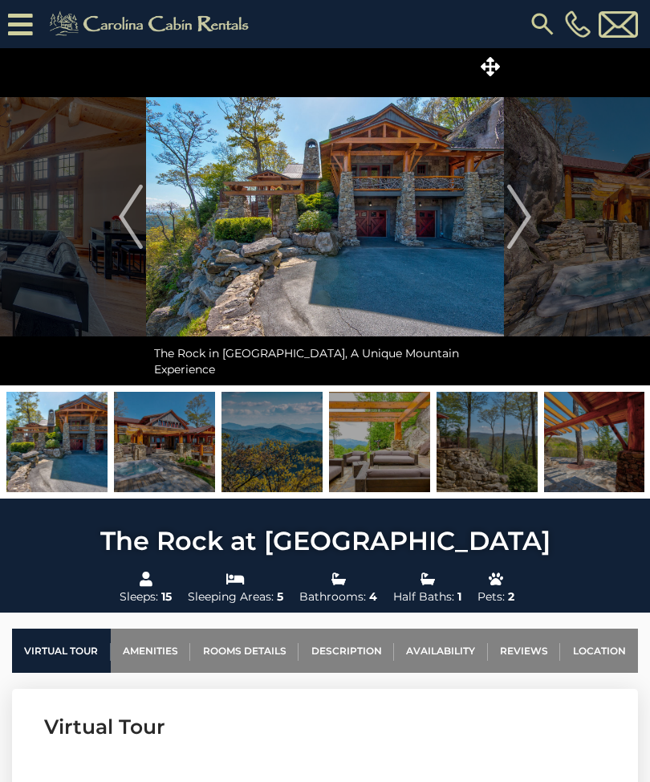
click at [445, 455] on img at bounding box center [487, 442] width 101 height 100
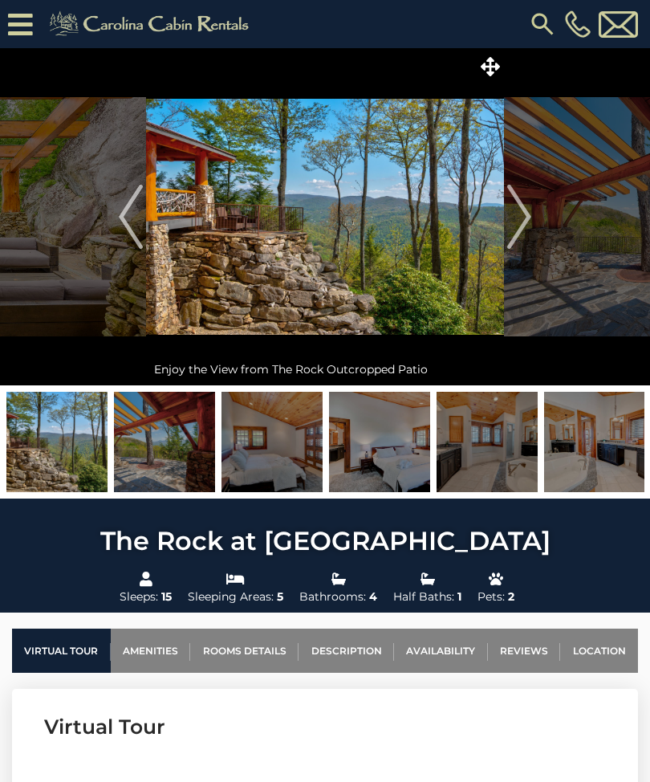
click at [289, 447] on img at bounding box center [272, 442] width 101 height 100
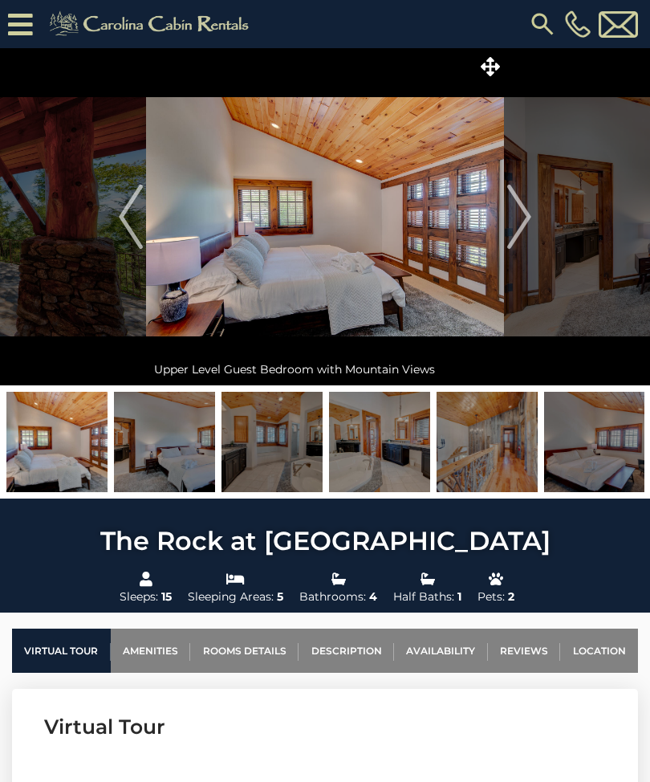
click at [180, 445] on img at bounding box center [164, 442] width 101 height 100
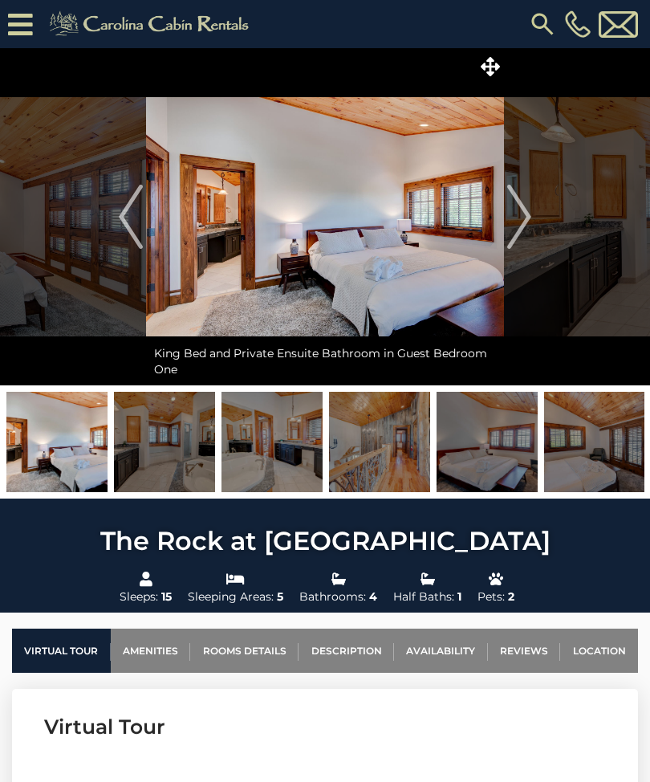
click at [267, 460] on img at bounding box center [272, 442] width 101 height 100
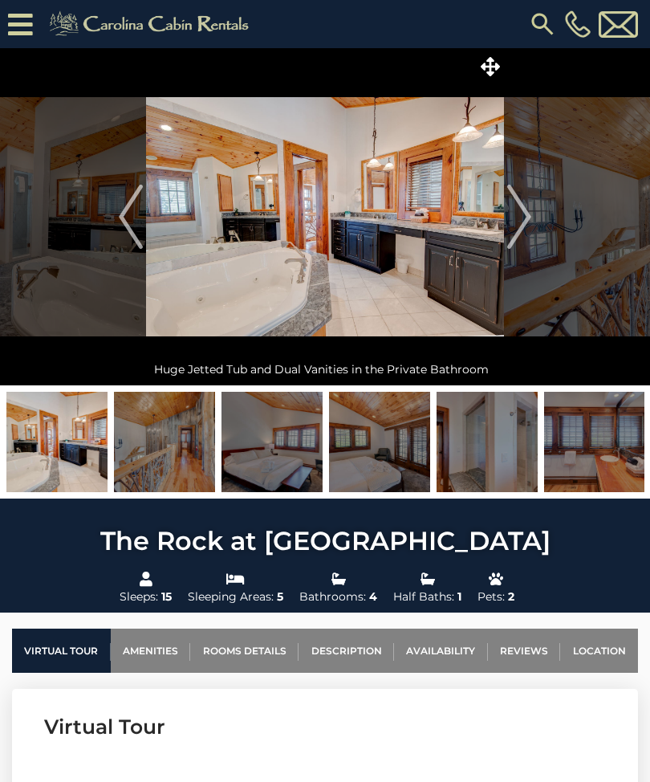
click at [365, 457] on img at bounding box center [379, 442] width 101 height 100
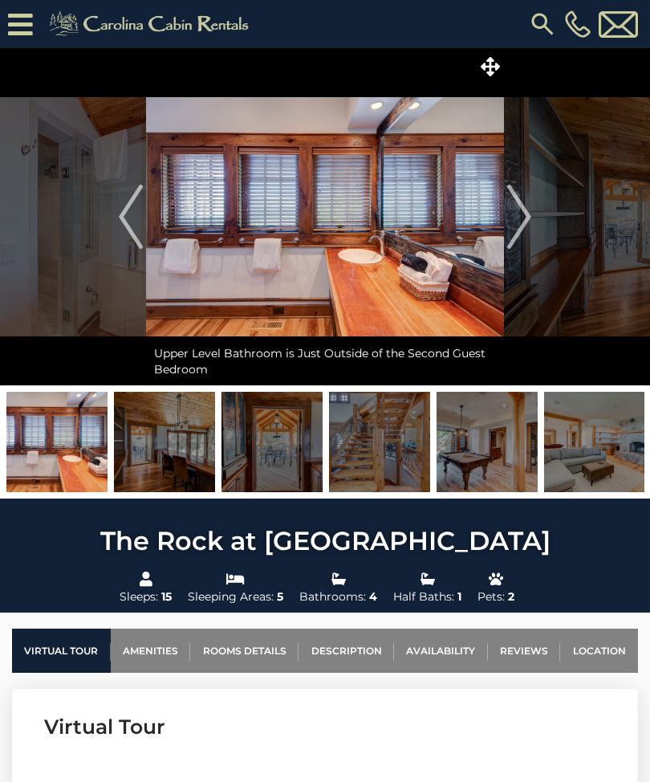
click at [512, 461] on img at bounding box center [487, 442] width 101 height 100
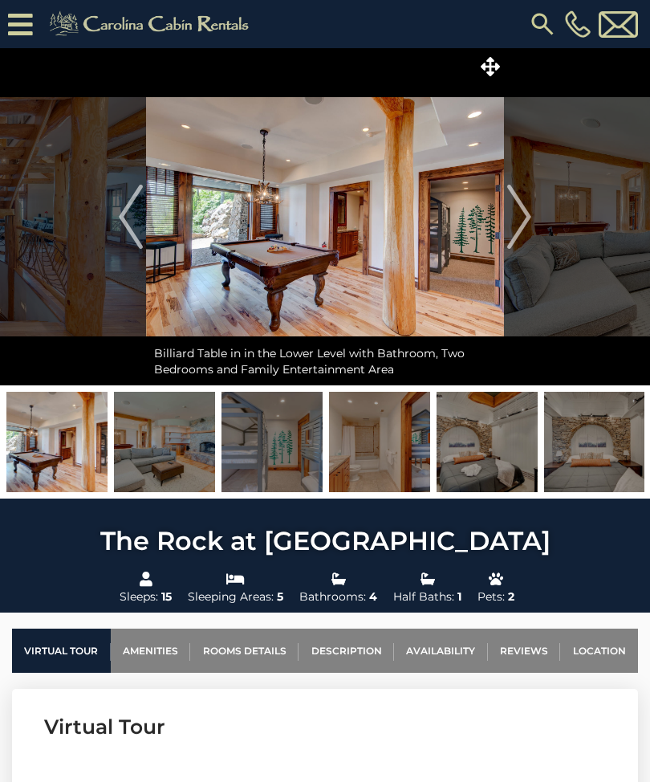
click at [282, 452] on img at bounding box center [272, 442] width 101 height 100
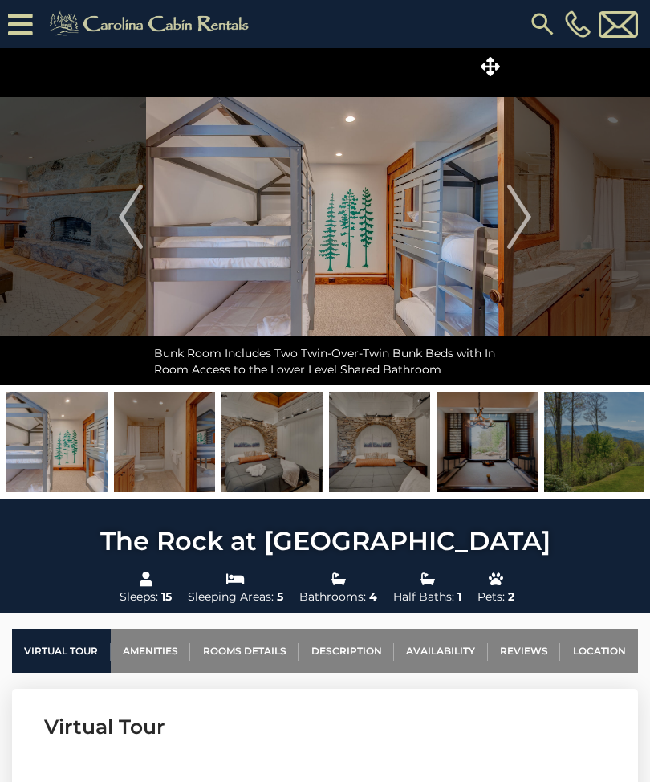
click at [255, 451] on img at bounding box center [272, 442] width 101 height 100
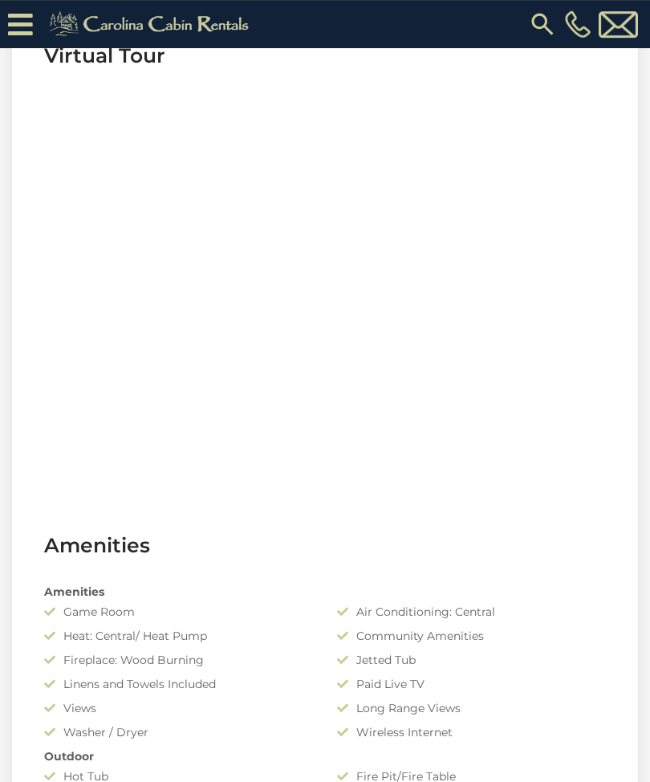
scroll to position [638, 0]
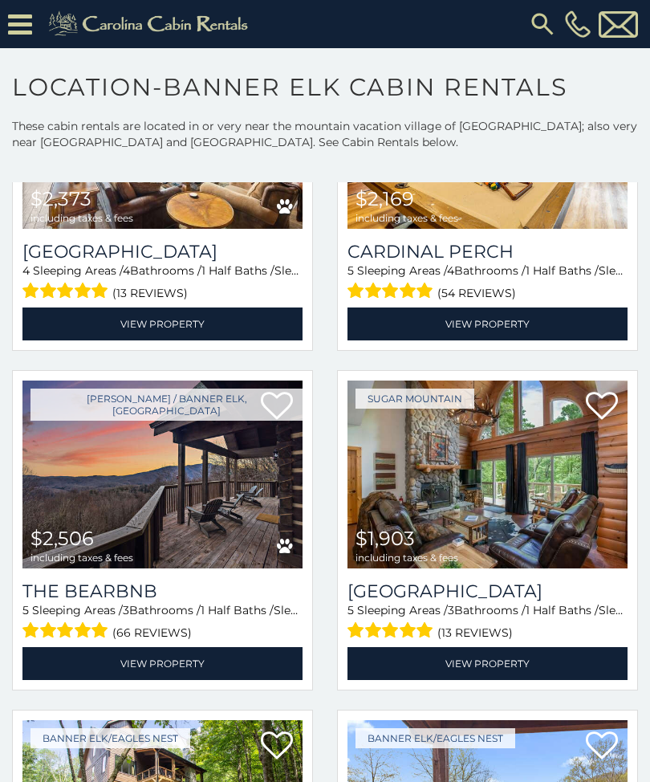
scroll to position [1243, 0]
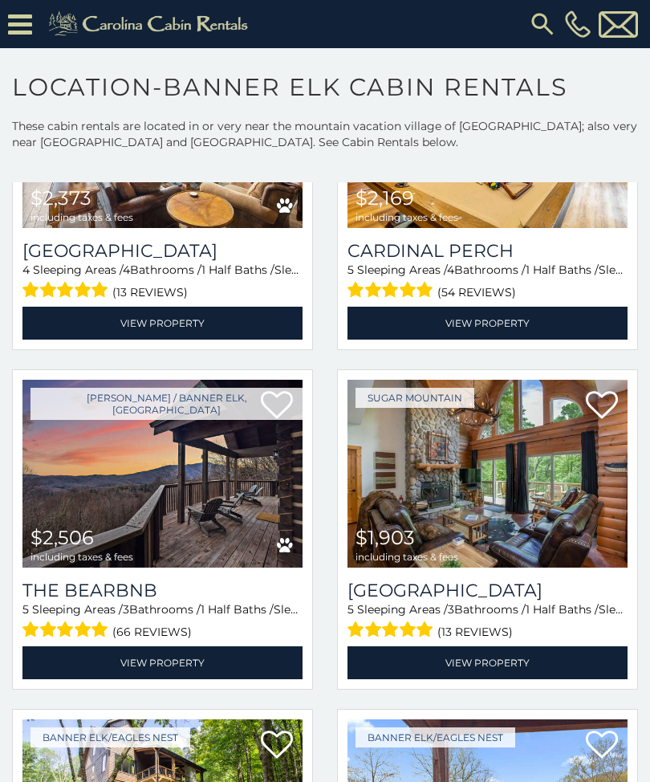
click at [74, 516] on img at bounding box center [162, 474] width 280 height 188
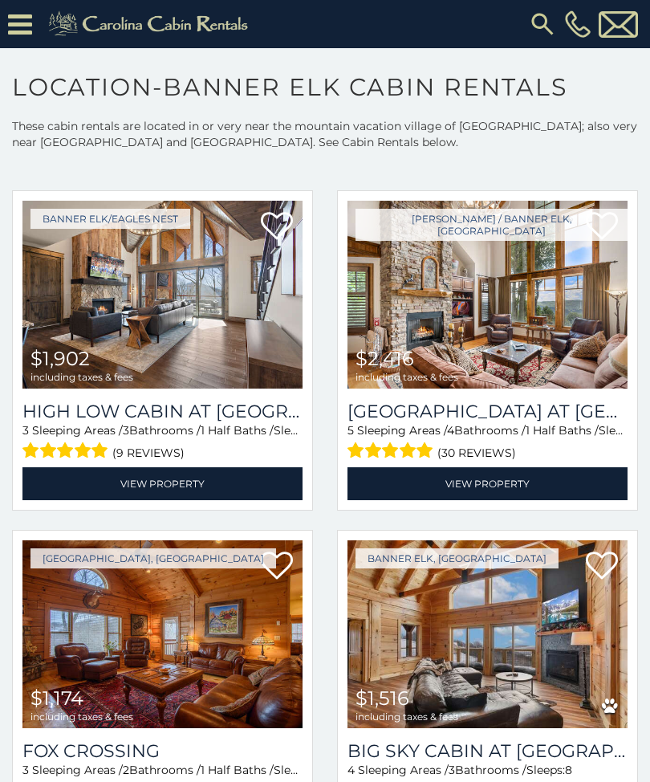
scroll to position [3115, 0]
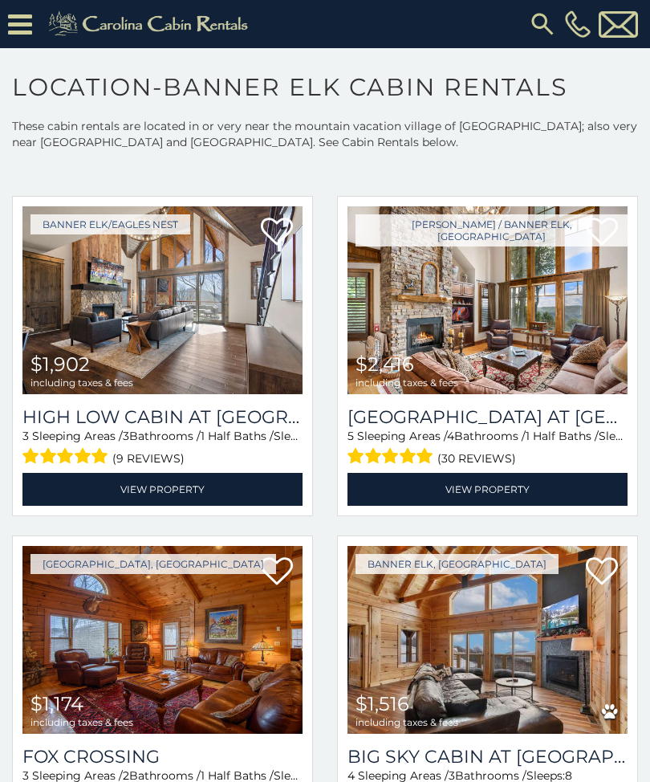
click at [541, 341] on img at bounding box center [488, 300] width 280 height 188
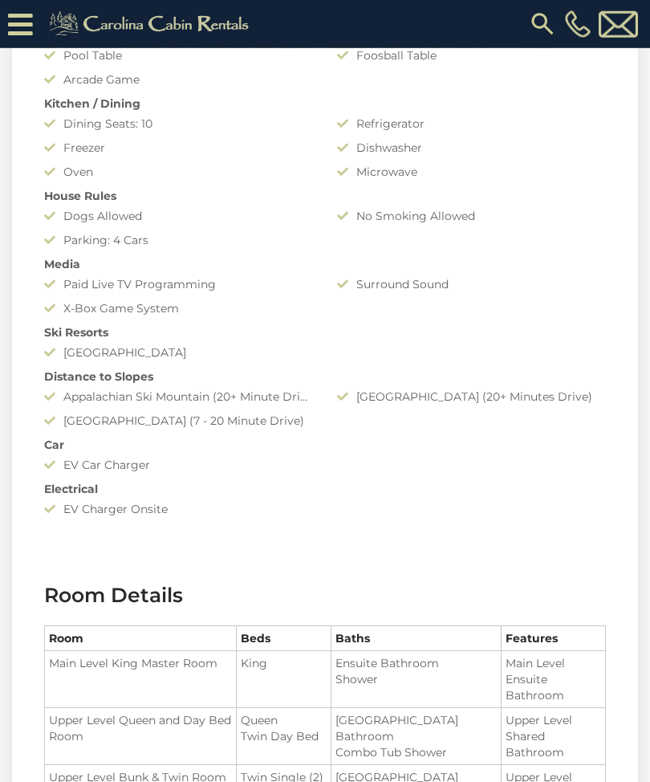
scroll to position [1525, 0]
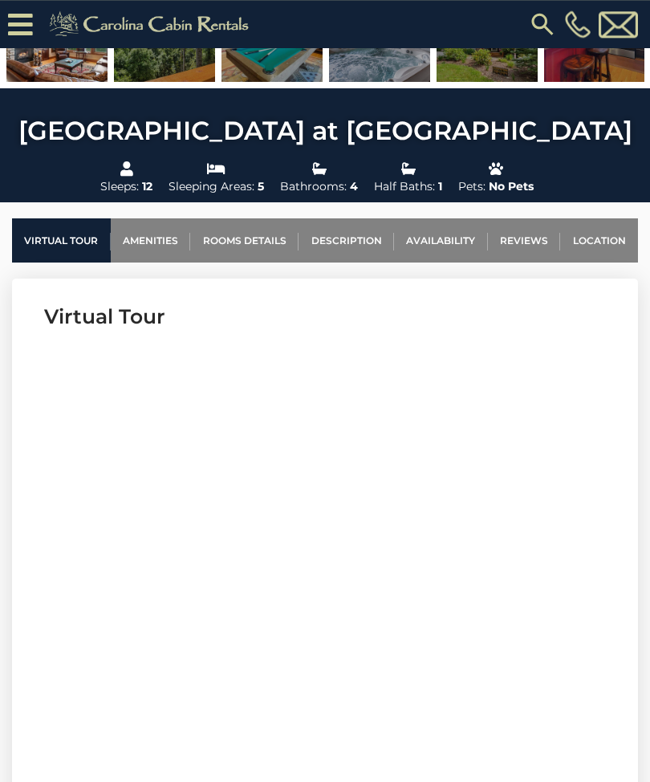
scroll to position [442, 0]
click at [259, 233] on link "Rooms Details" at bounding box center [244, 240] width 108 height 44
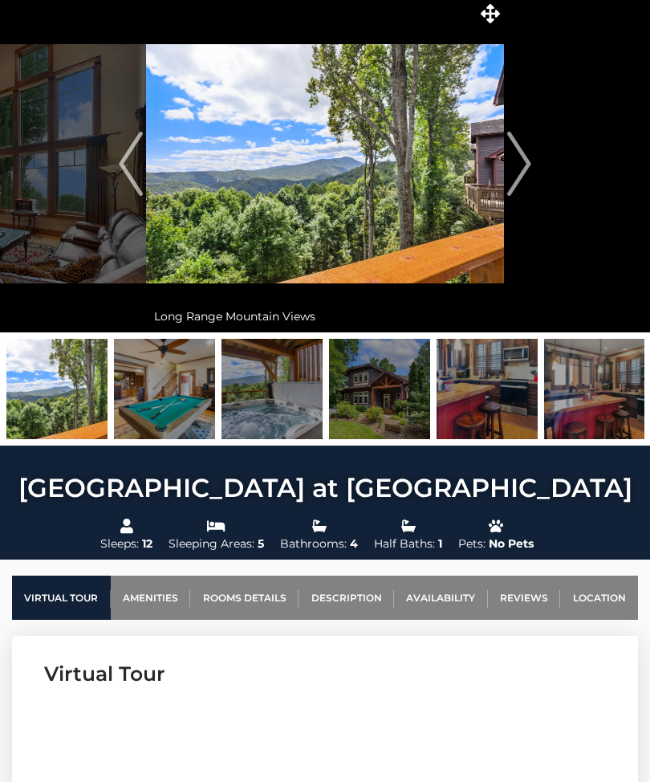
scroll to position [53, 0]
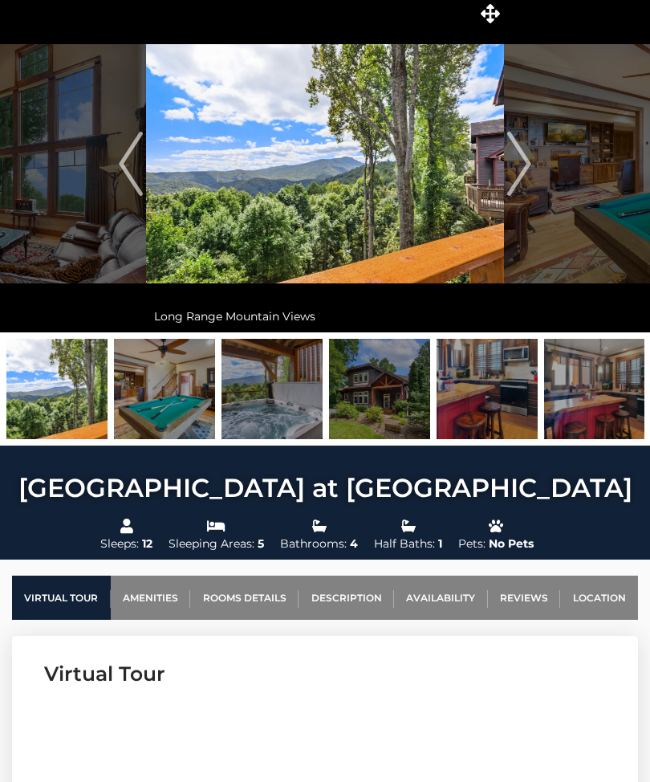
click at [597, 400] on img at bounding box center [594, 389] width 101 height 100
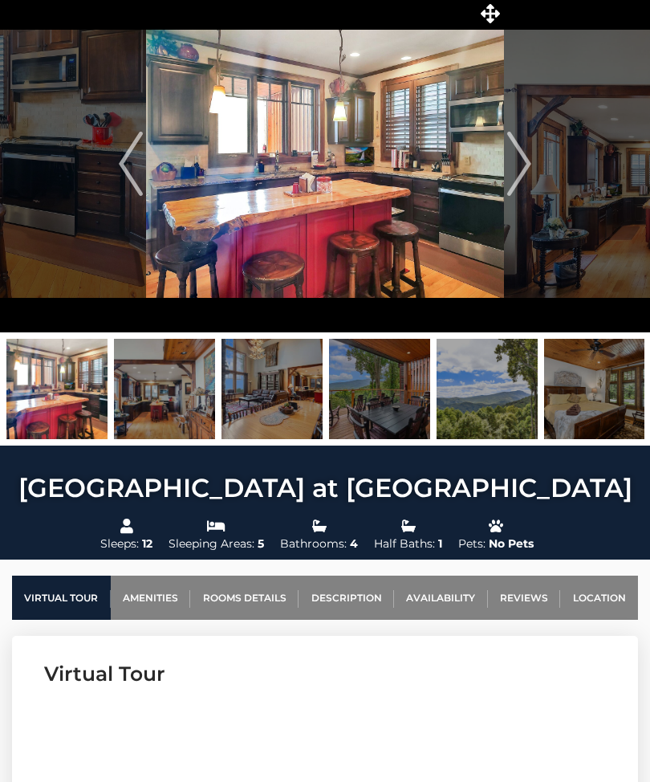
click at [398, 410] on img at bounding box center [379, 389] width 101 height 100
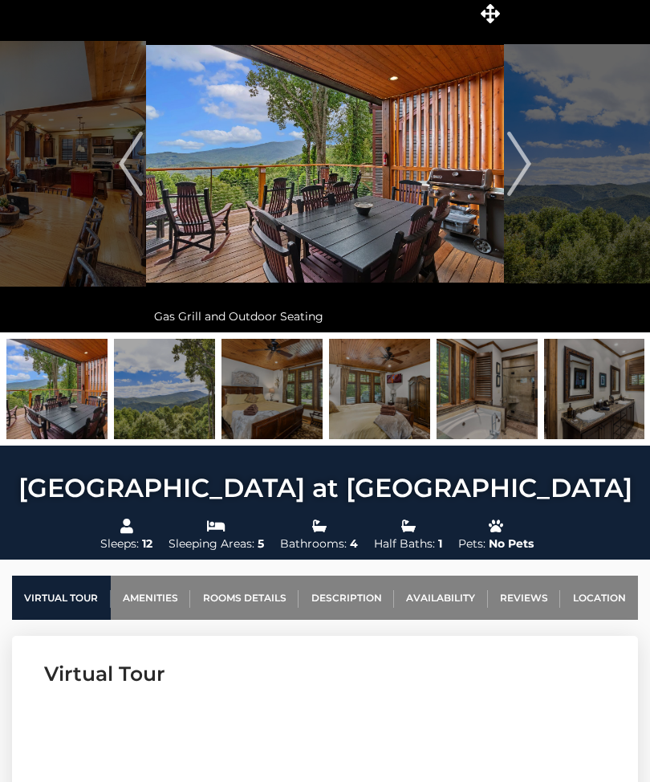
click at [292, 402] on img at bounding box center [272, 389] width 101 height 100
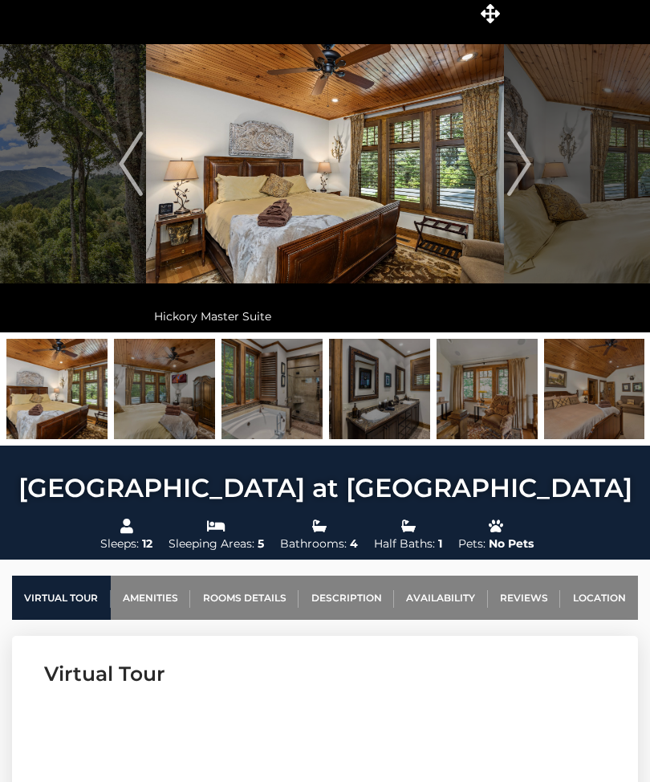
click at [391, 406] on img at bounding box center [379, 389] width 101 height 100
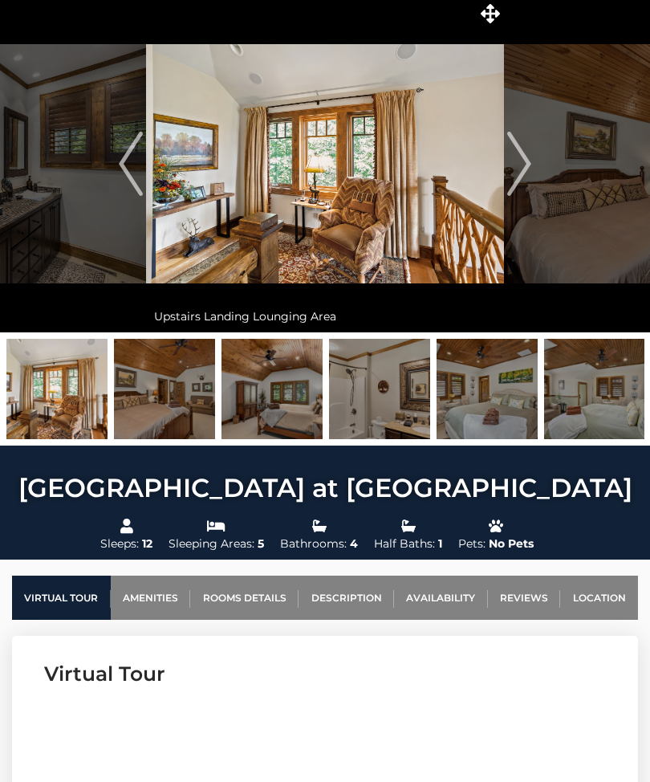
click at [597, 403] on img at bounding box center [594, 389] width 101 height 100
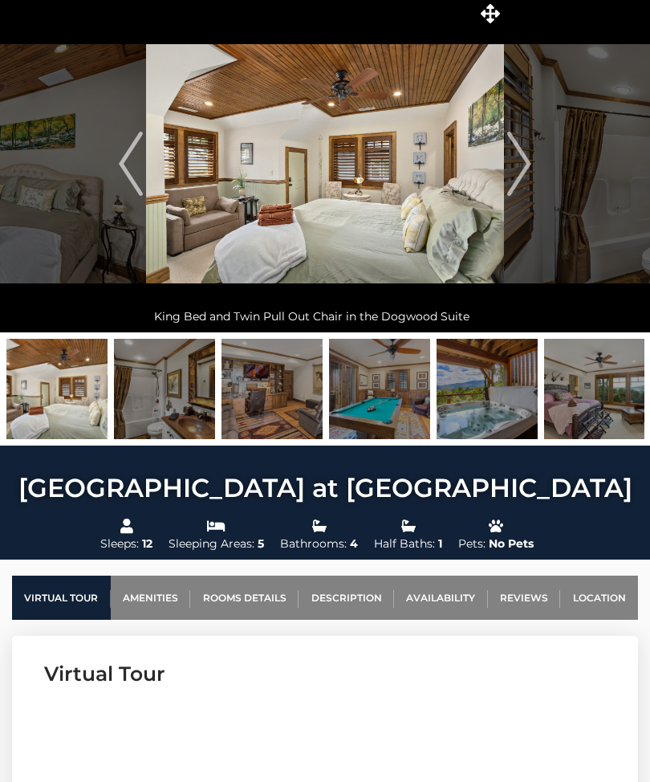
click at [600, 403] on img at bounding box center [594, 389] width 101 height 100
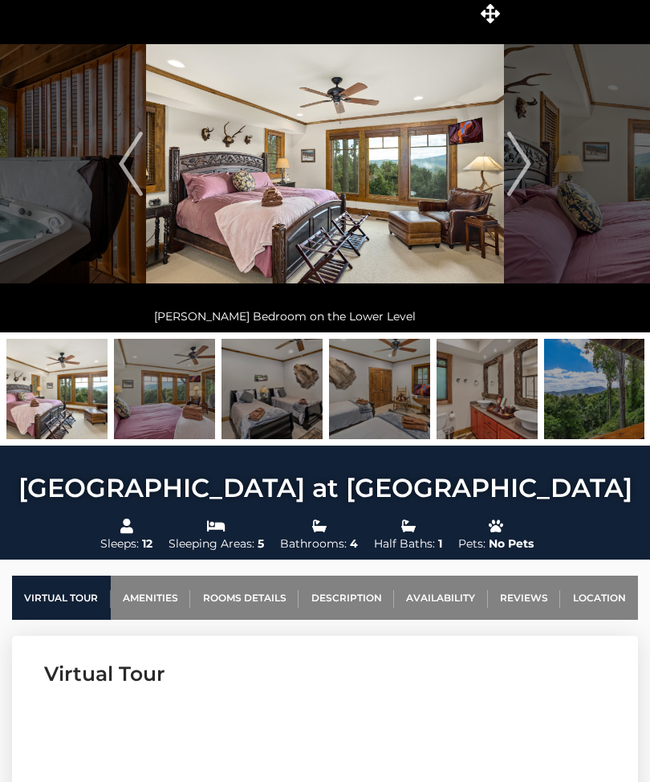
click at [391, 421] on img at bounding box center [379, 389] width 101 height 100
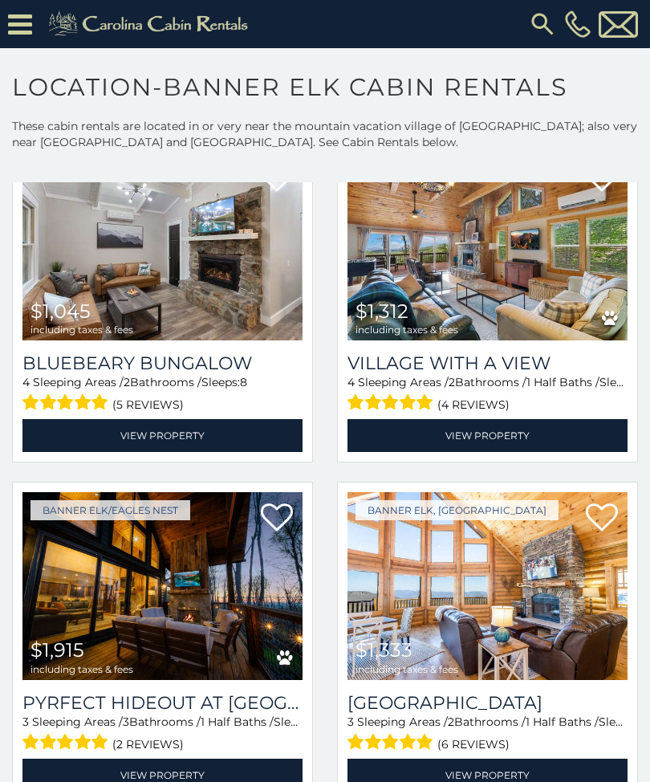
scroll to position [224, 0]
